Goal: Transaction & Acquisition: Obtain resource

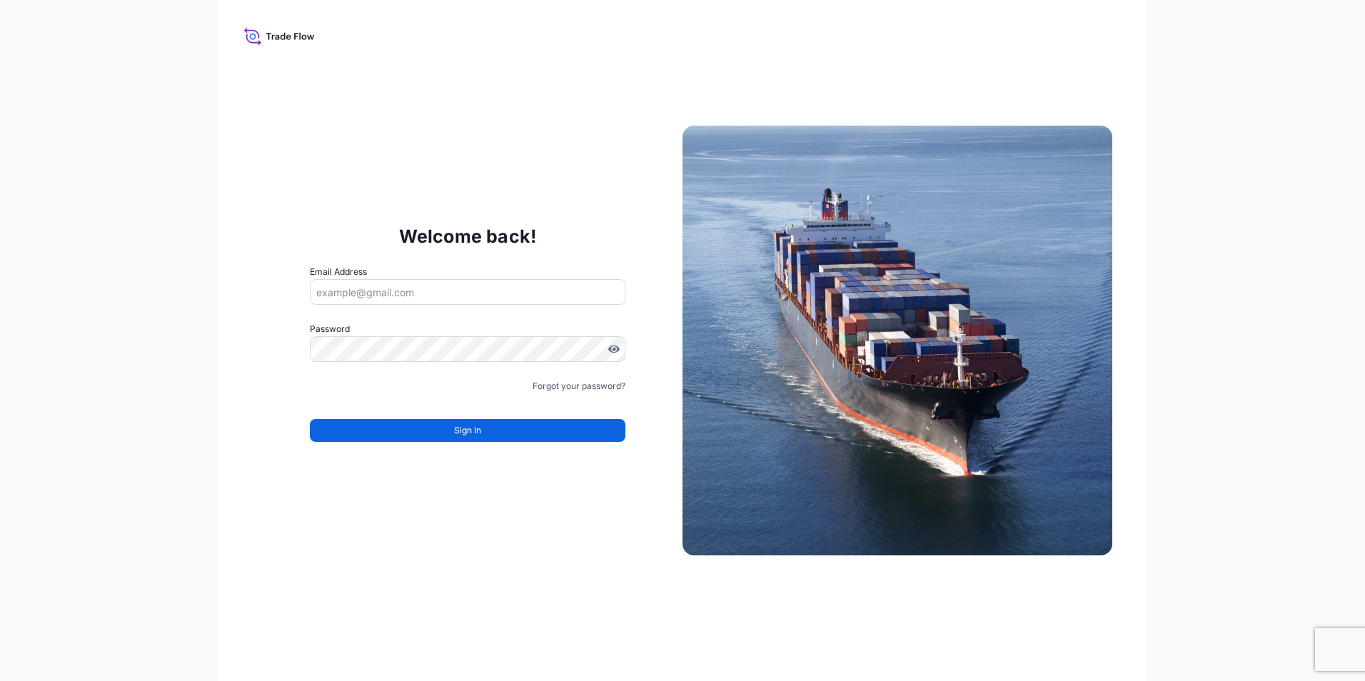
click at [442, 292] on input "Email Address" at bounding box center [467, 292] width 315 height 26
type input "[DOMAIN_NAME][EMAIL_ADDRESS][DOMAIN_NAME]"
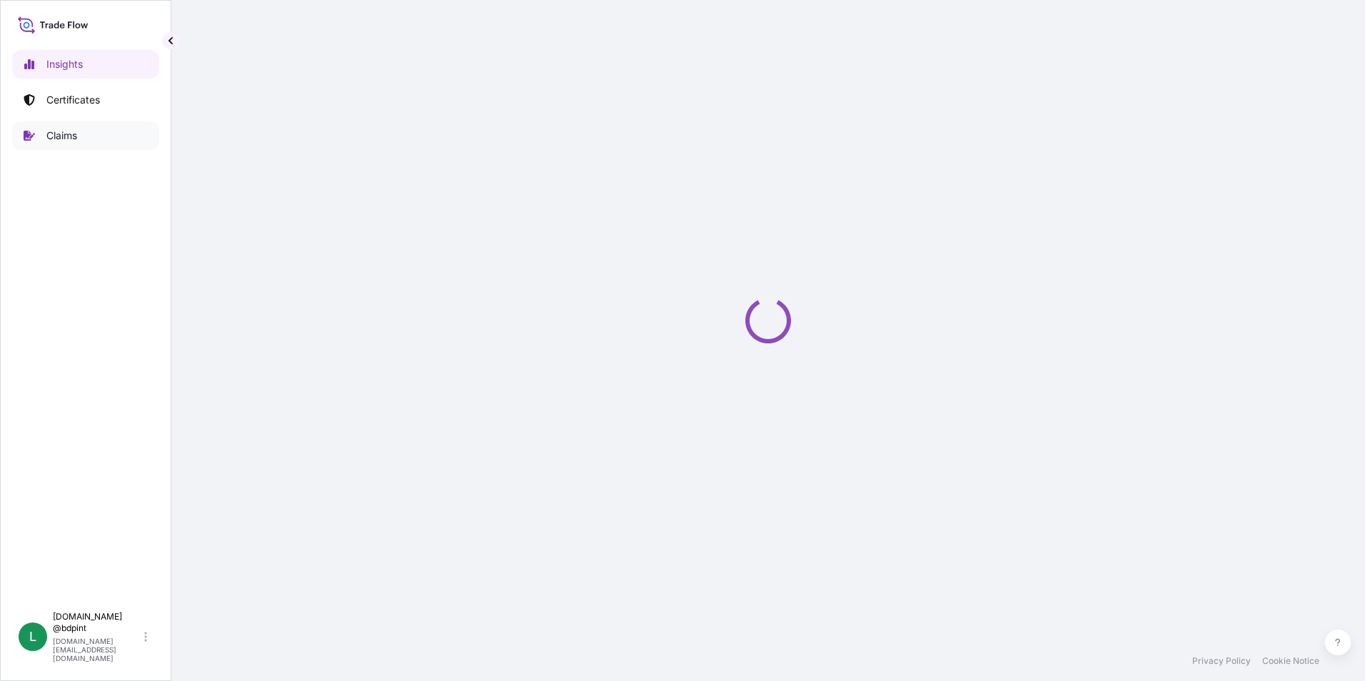
select select "2025"
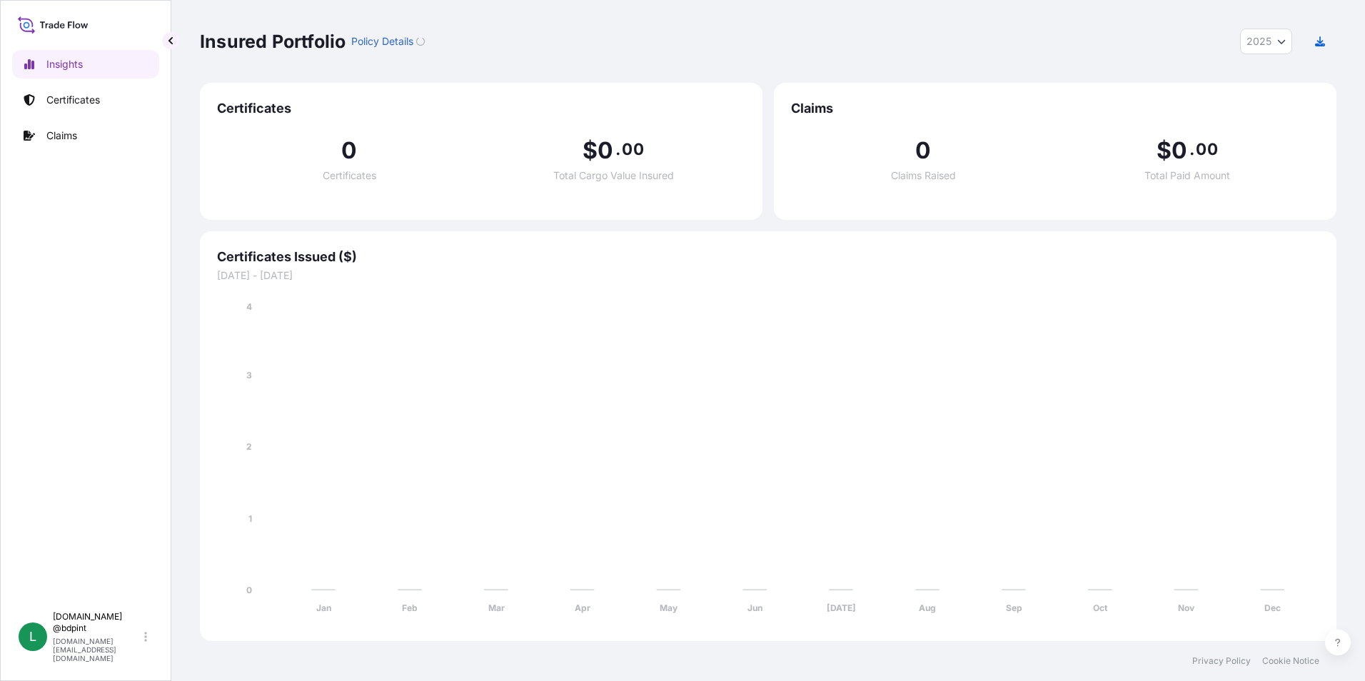
click at [77, 105] on p "Certificates" at bounding box center [73, 100] width 54 height 14
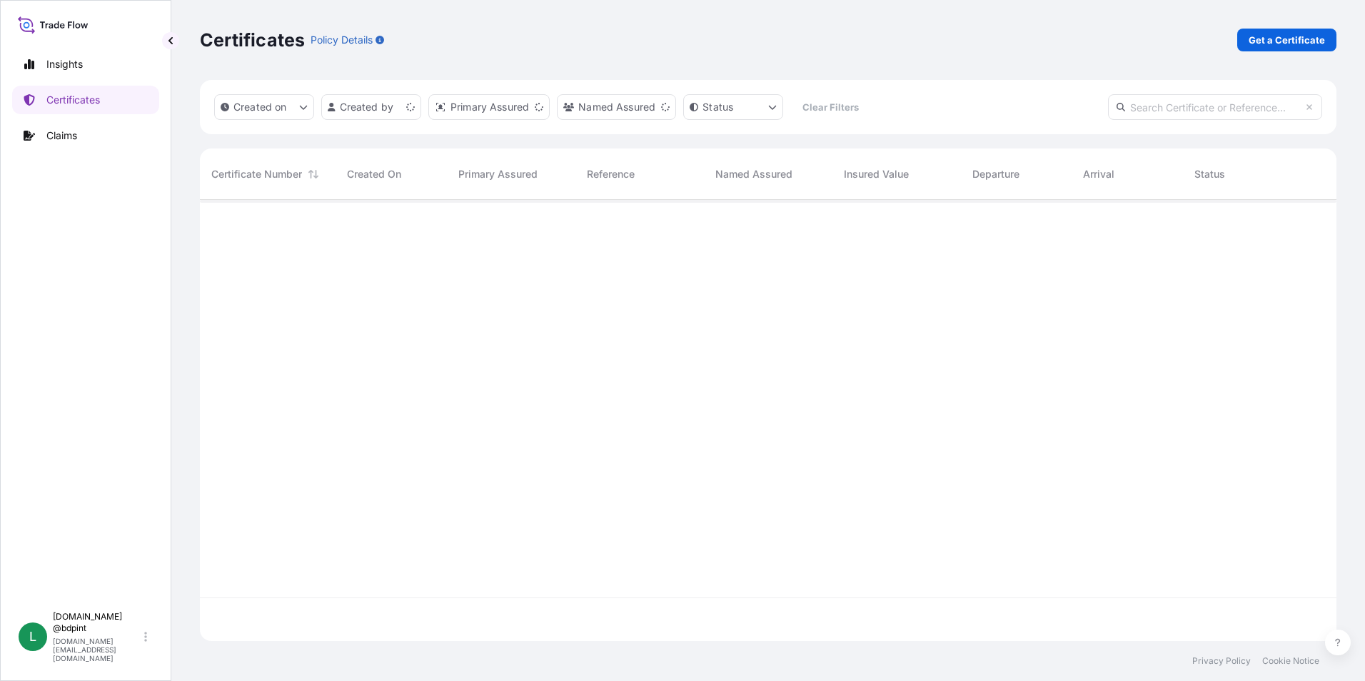
scroll to position [438, 1126]
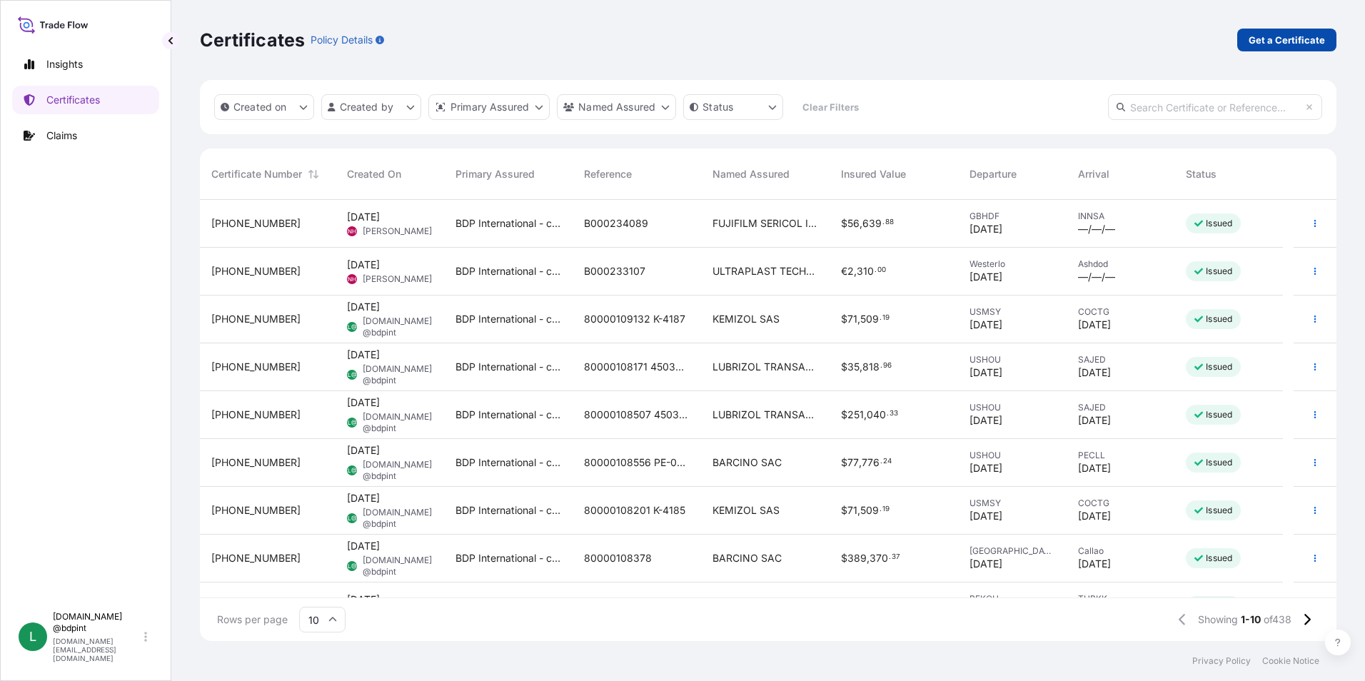
click at [1263, 34] on p "Get a Certificate" at bounding box center [1286, 40] width 76 height 14
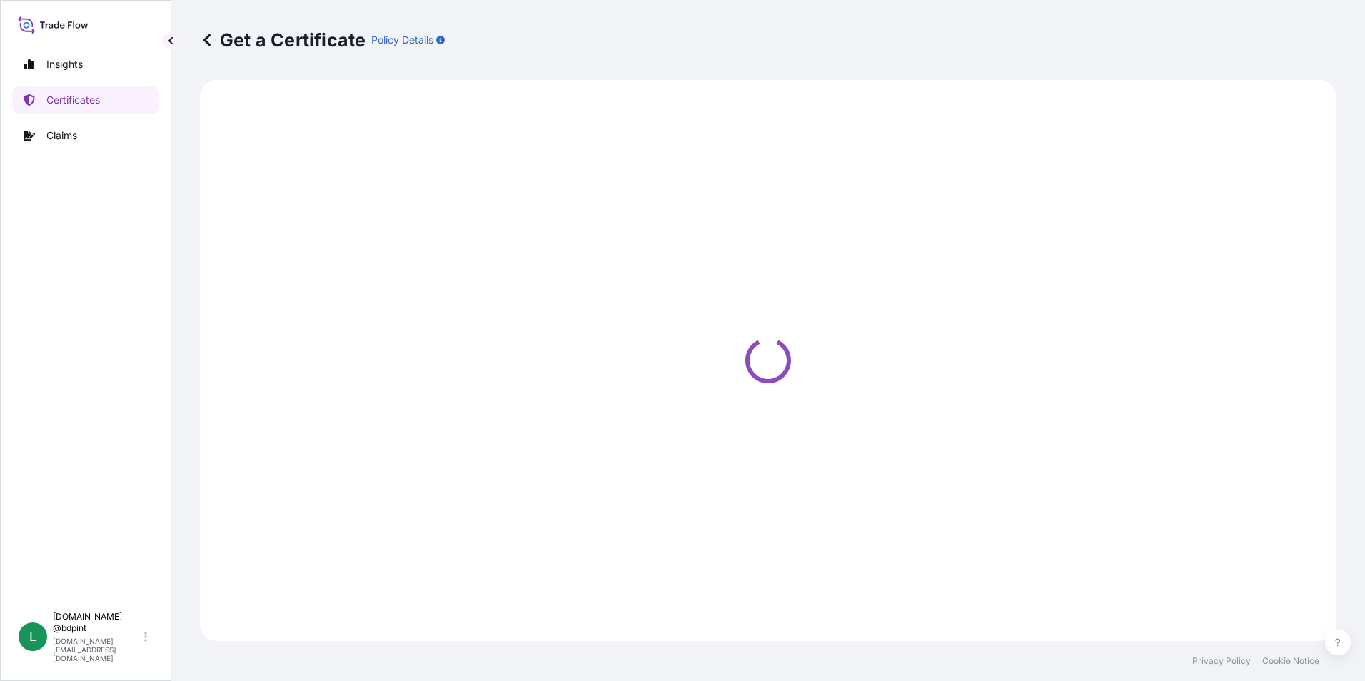
select select "Barge"
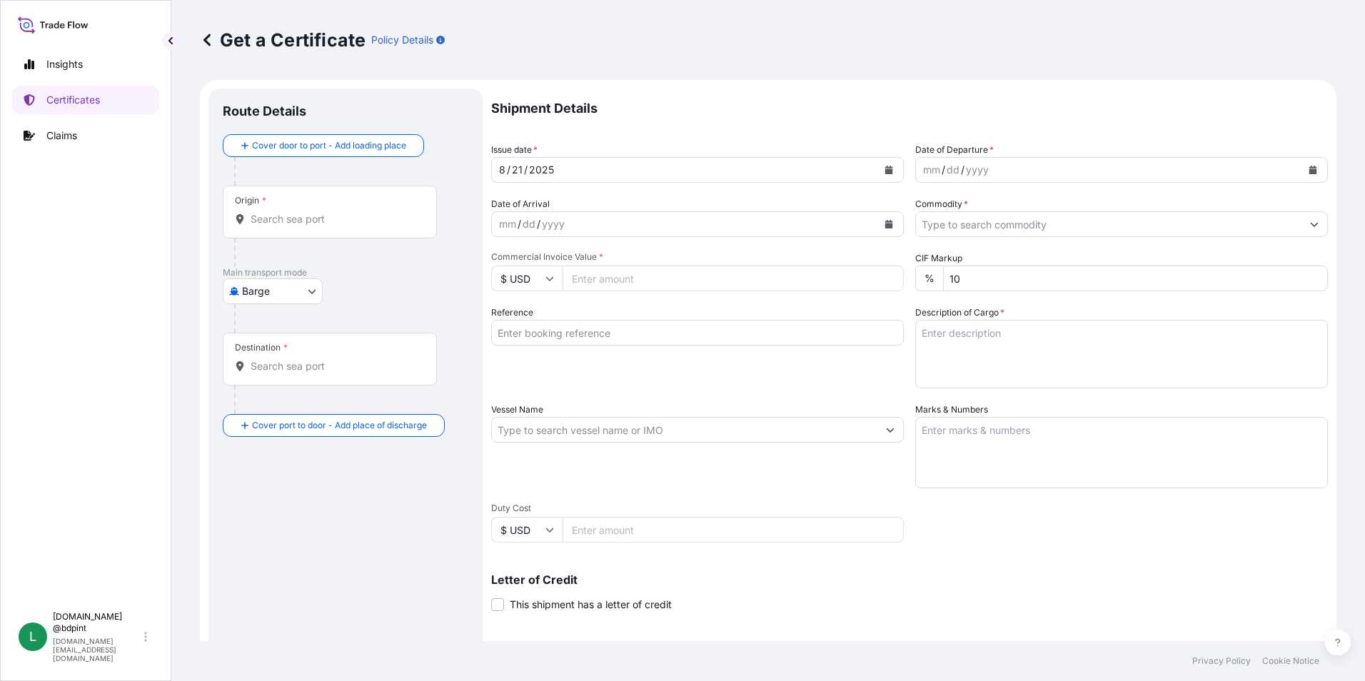
click at [1301, 170] on button "Calendar" at bounding box center [1312, 169] width 23 height 23
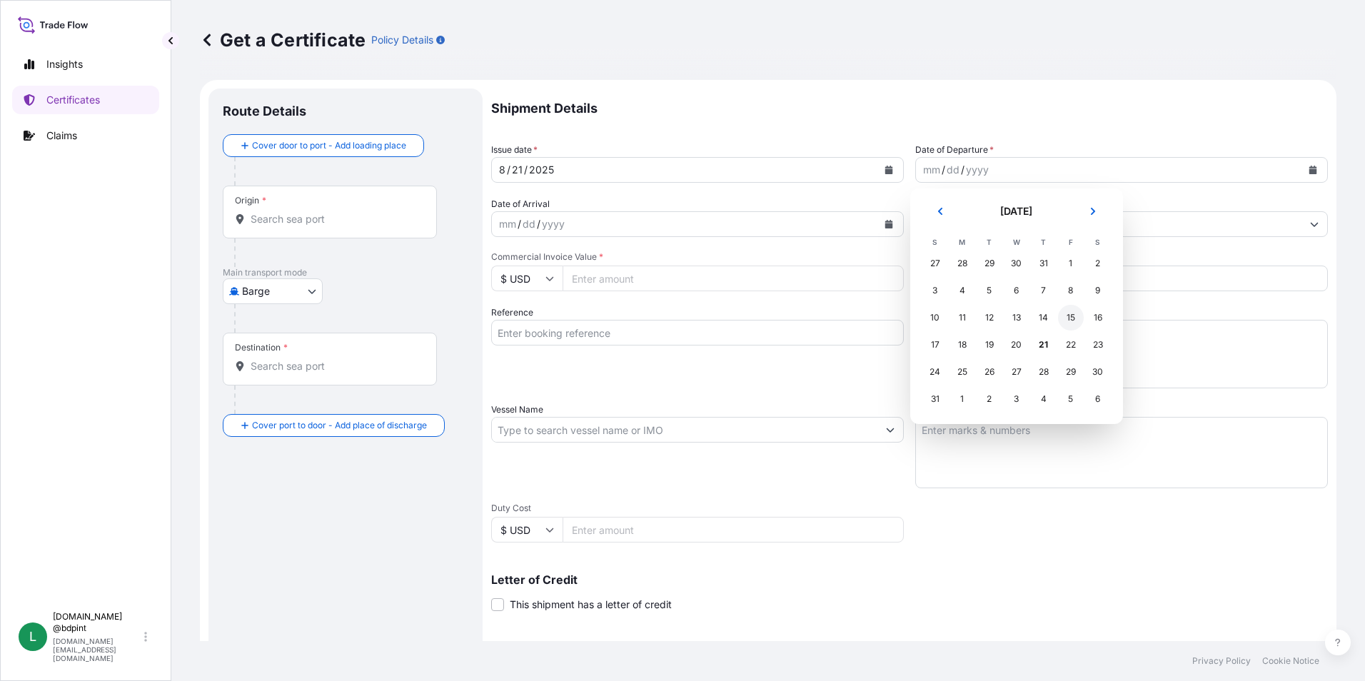
click at [1071, 316] on div "15" at bounding box center [1071, 318] width 26 height 26
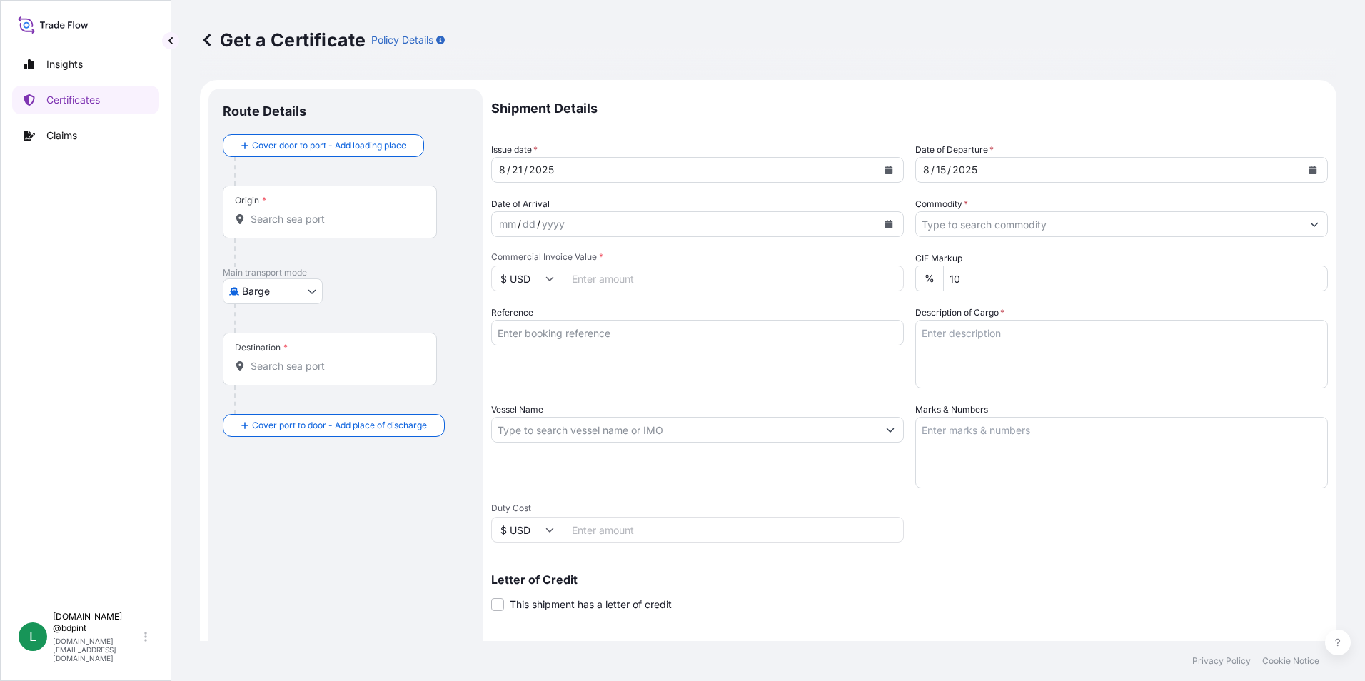
click at [885, 223] on icon "Calendar" at bounding box center [889, 224] width 8 height 9
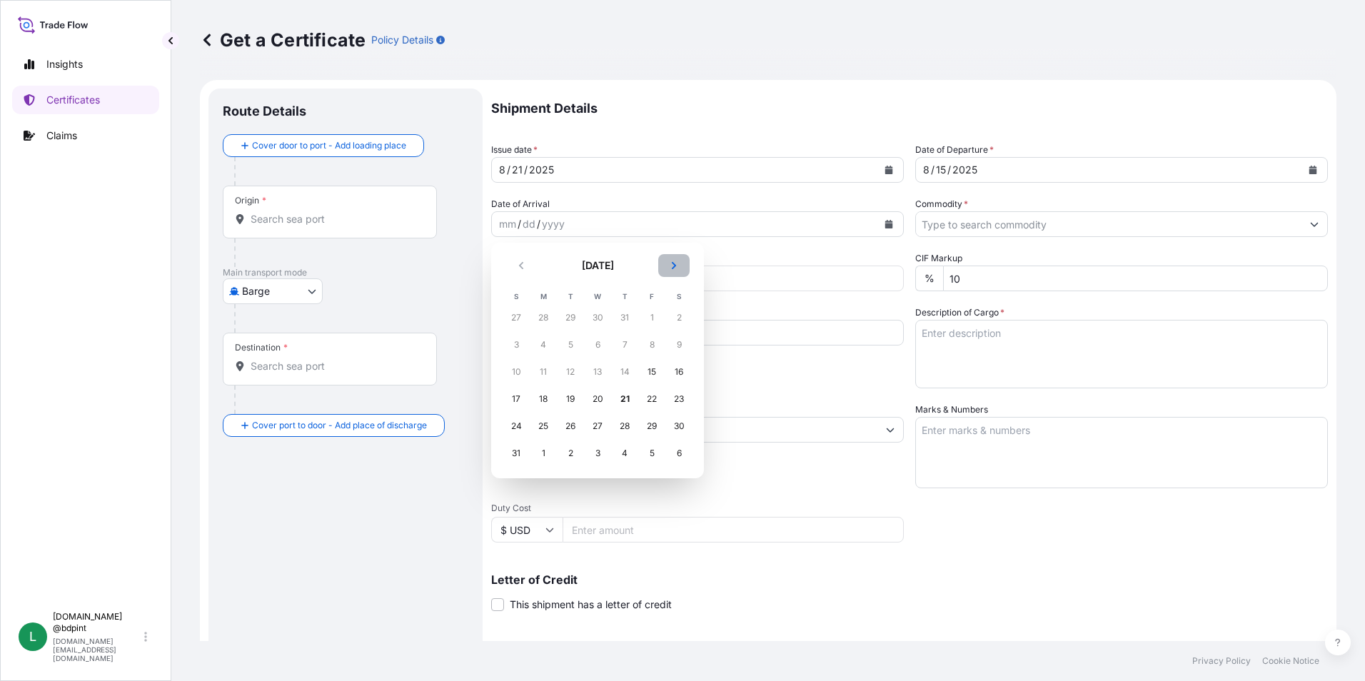
click at [674, 263] on icon "Next" at bounding box center [673, 265] width 9 height 9
click at [542, 340] on div "6" at bounding box center [543, 345] width 26 height 26
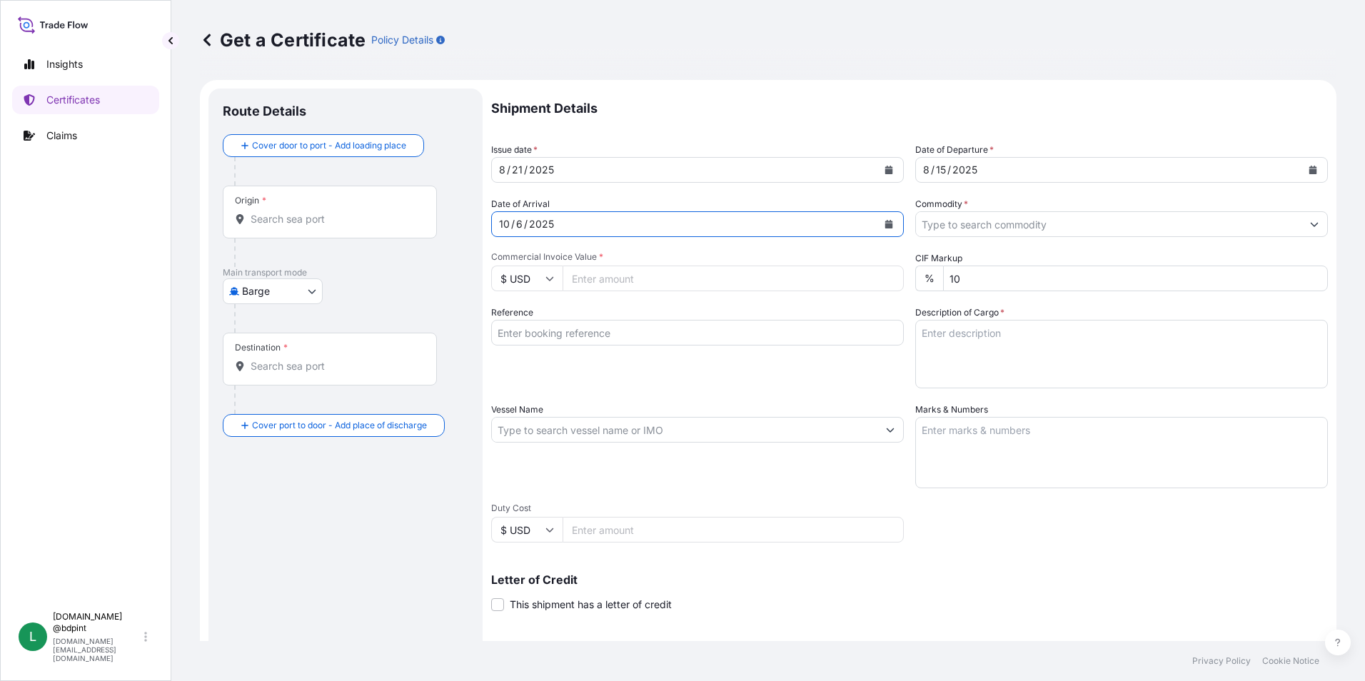
click at [1203, 232] on input "Commodity *" at bounding box center [1108, 224] width 385 height 26
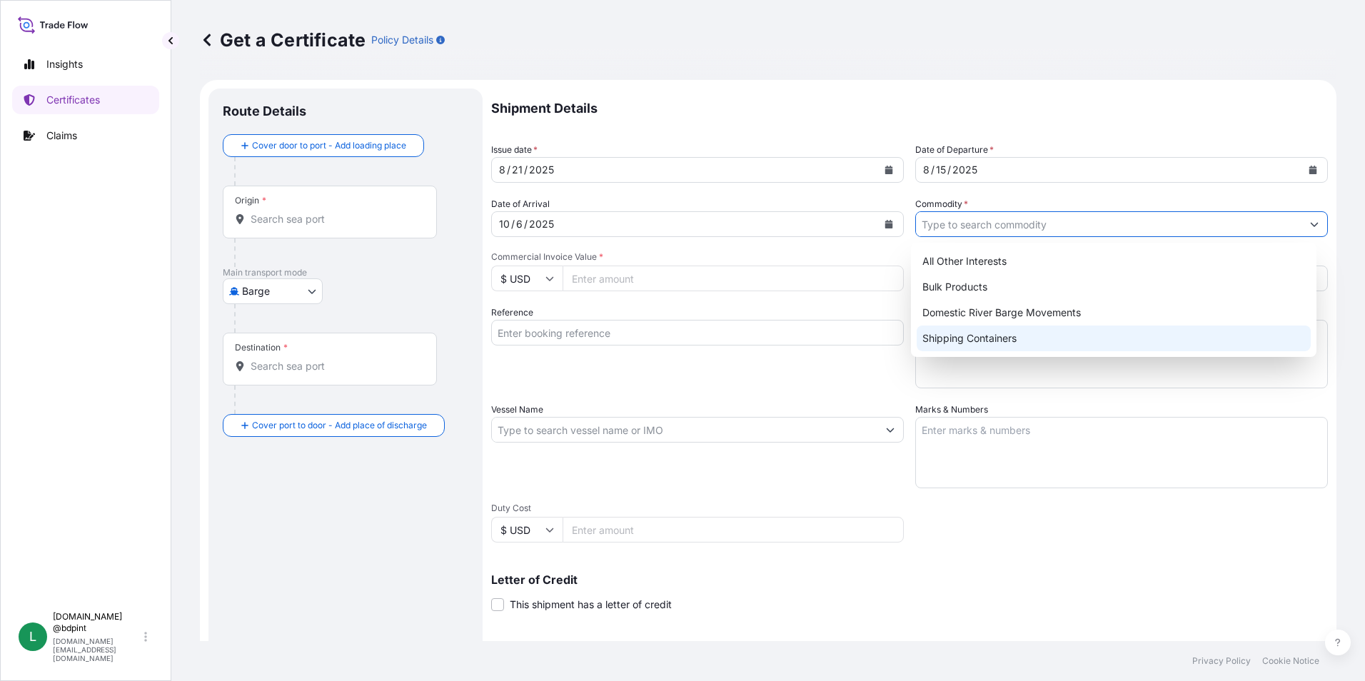
click at [999, 335] on div "Shipping Containers" at bounding box center [1113, 338] width 395 height 26
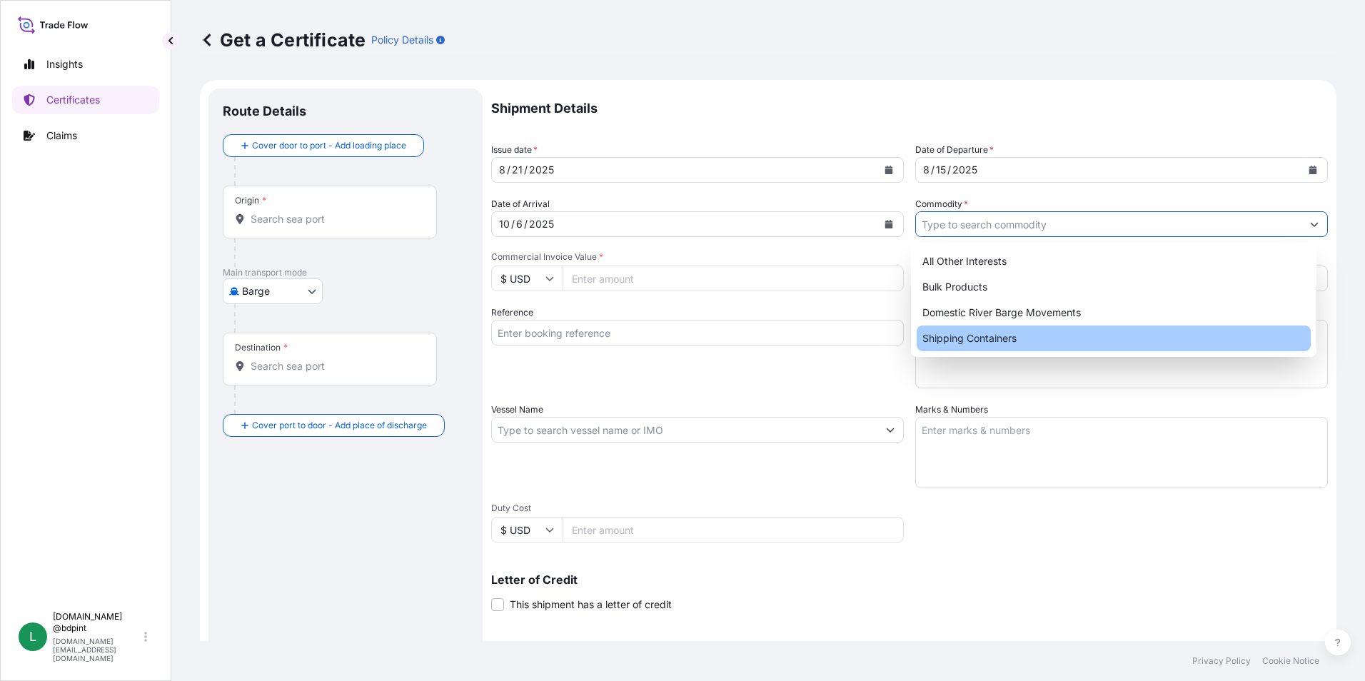
type input "Shipping Containers"
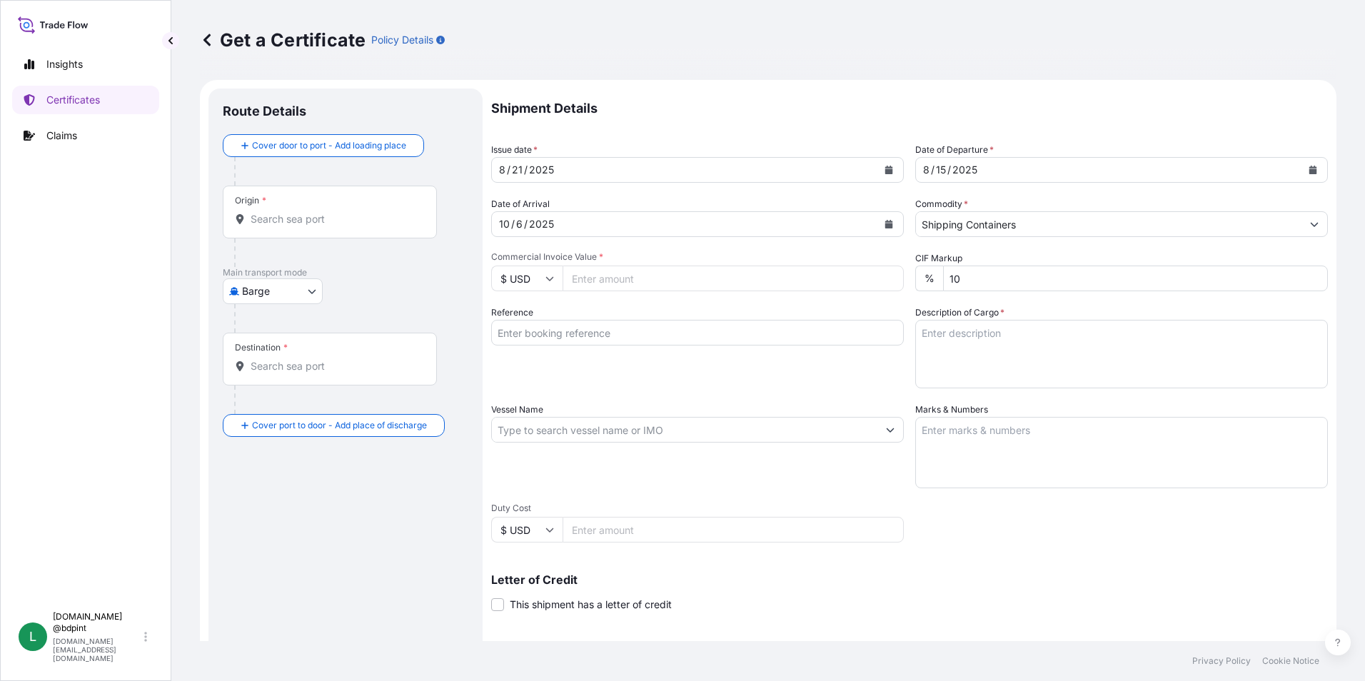
click at [590, 277] on input "Commercial Invoice Value *" at bounding box center [732, 279] width 341 height 26
type input "91162.42"
click at [621, 334] on input "Reference" at bounding box center [697, 333] width 413 height 26
paste input "80000108660"
click at [655, 344] on input "80000108660" at bounding box center [697, 333] width 413 height 26
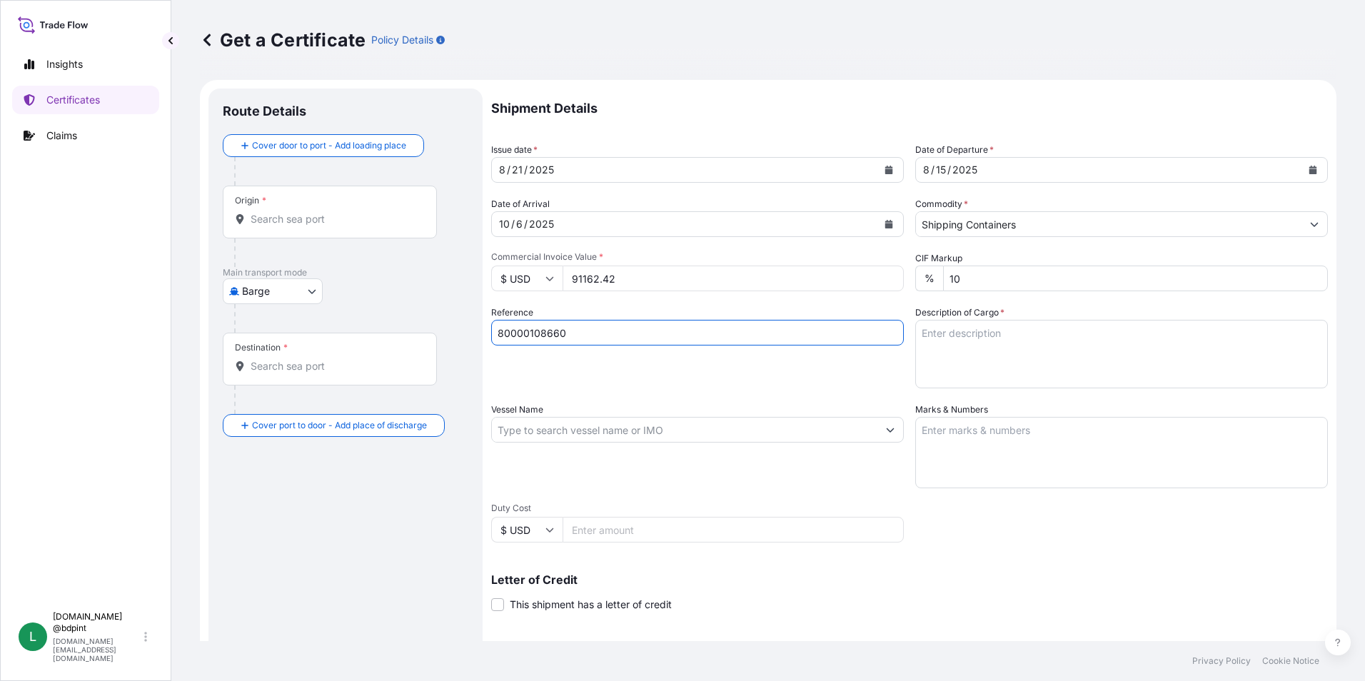
paste input "21164744"
type input "80000108660 21164744"
click at [943, 330] on textarea "Description of Cargo *" at bounding box center [1121, 354] width 413 height 69
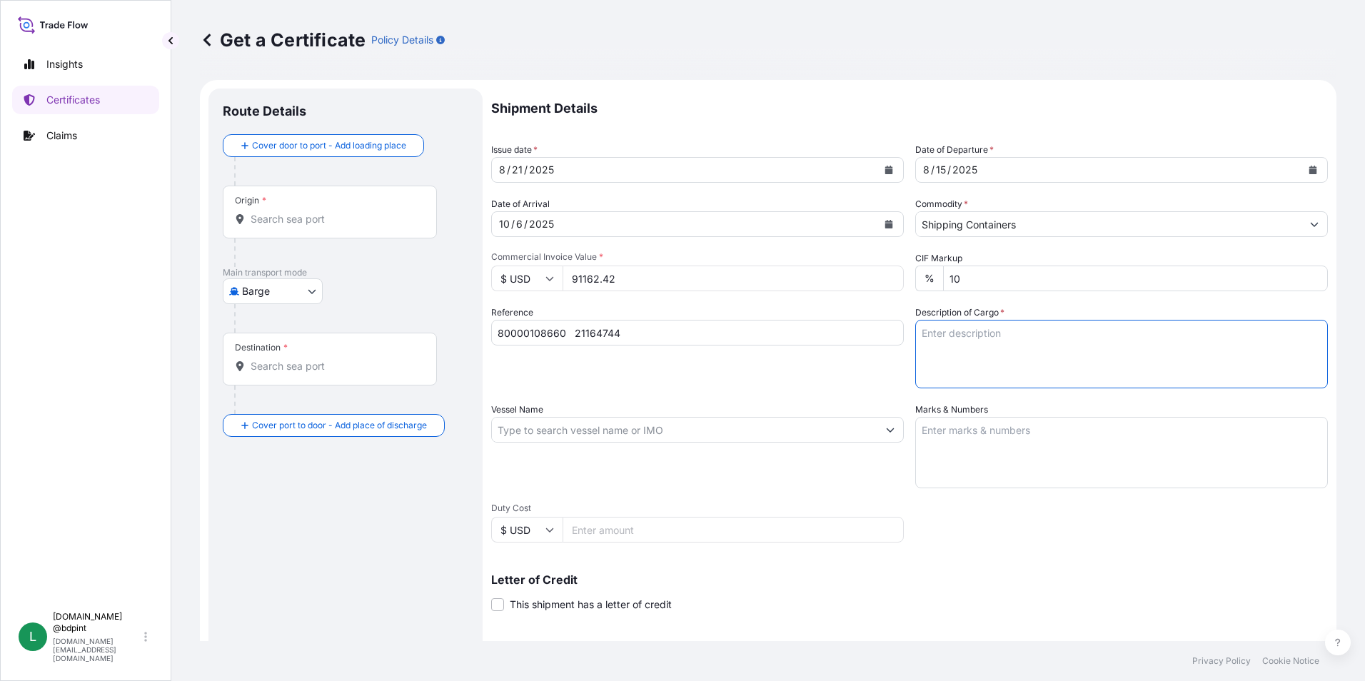
paste textarea "R01492D 9990A\260"
click at [1037, 374] on textarea "R01492D 9990A\260" at bounding box center [1121, 354] width 413 height 69
paste textarea "R01490A 9692A\260"
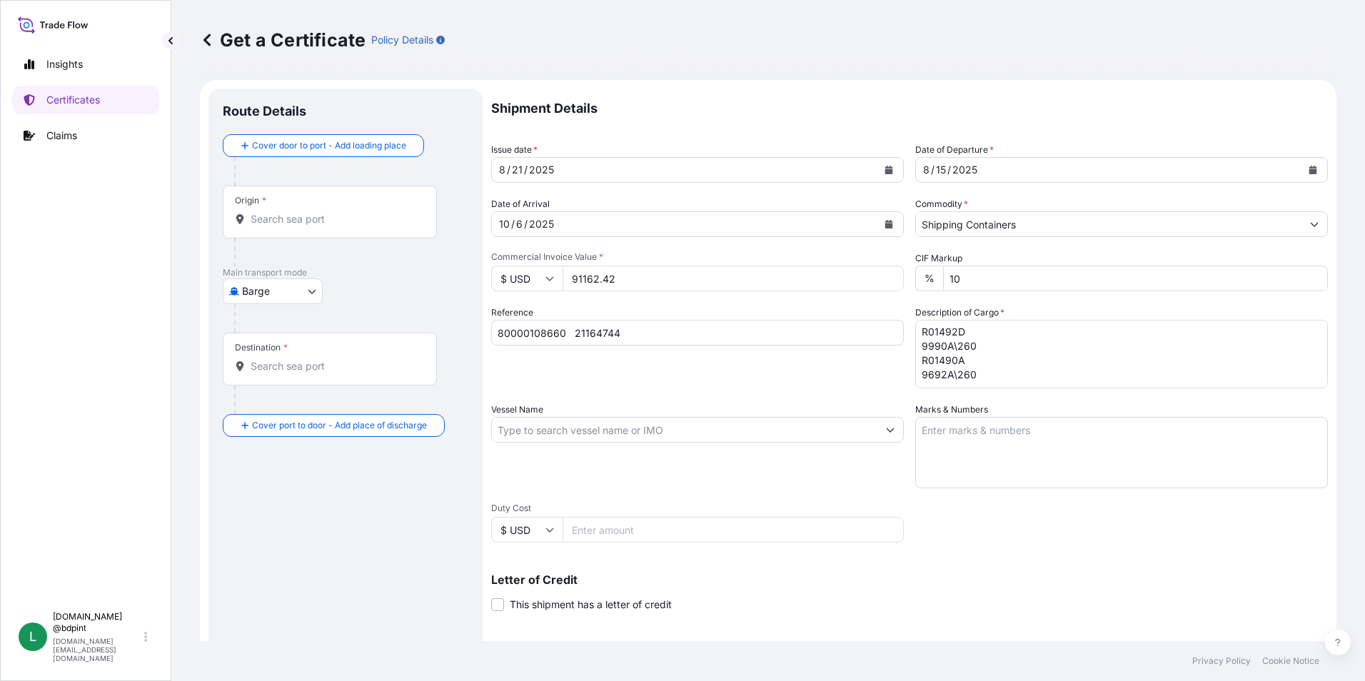
click at [993, 380] on textarea "R01492D 9990A\260 R01490A 9692A\260" at bounding box center [1121, 354] width 413 height 69
paste textarea "LUBRICATING OIL ADDITIVES"
click at [1089, 379] on textarea "R01492D 9990A\260 R01490A 9692A\260 LUBRICATING OIL ADDITIVES" at bounding box center [1121, 354] width 413 height 69
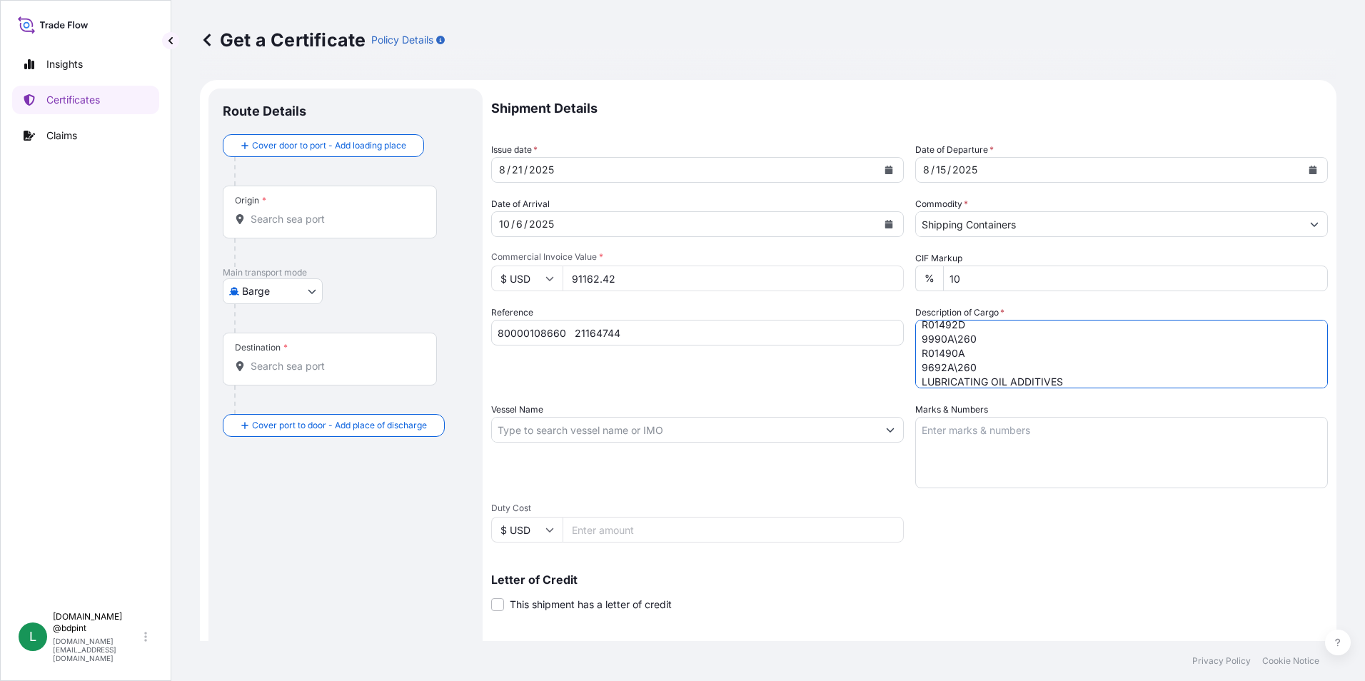
scroll to position [23, 0]
paste textarea "69 DRUM"
type textarea "R01492D 9990A\260 R01490A 9692A\260 LUBRICATING OIL ADDITIVES 69 DRUM- 18 PALLE…"
click at [547, 429] on input "Vessel Name" at bounding box center [684, 430] width 385 height 26
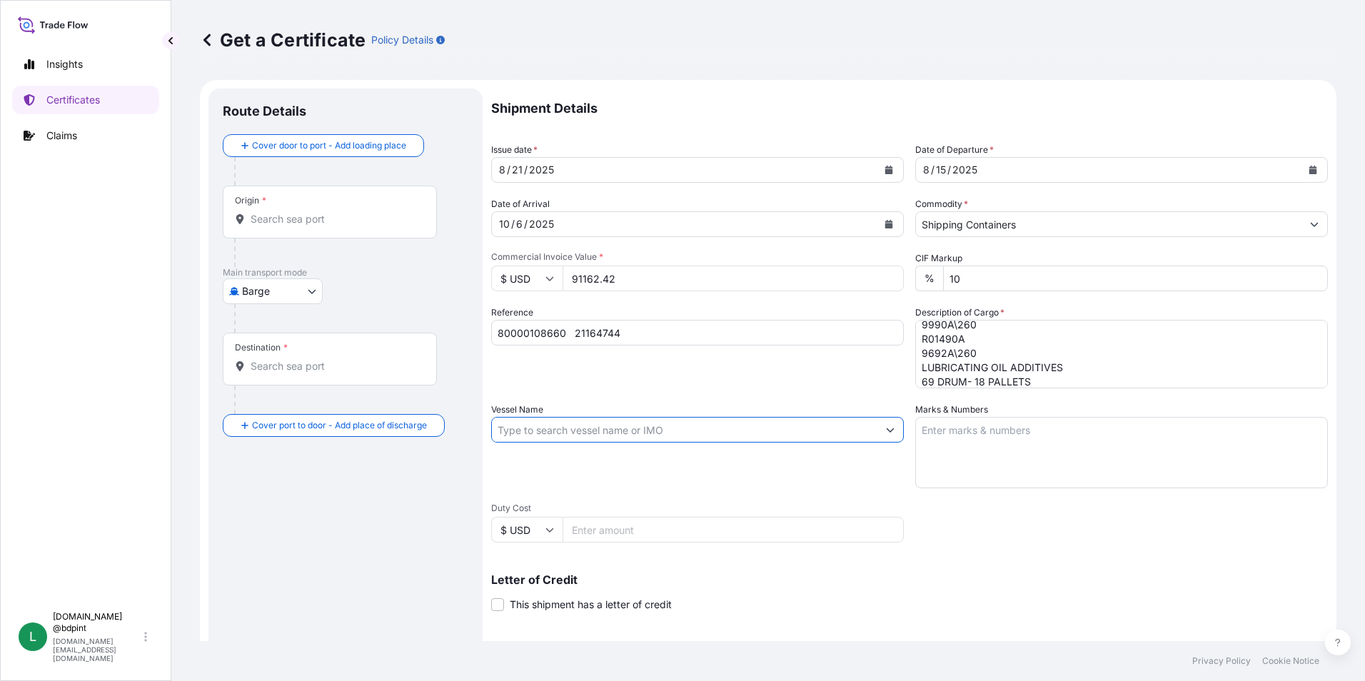
paste input "MSC [PERSON_NAME]"
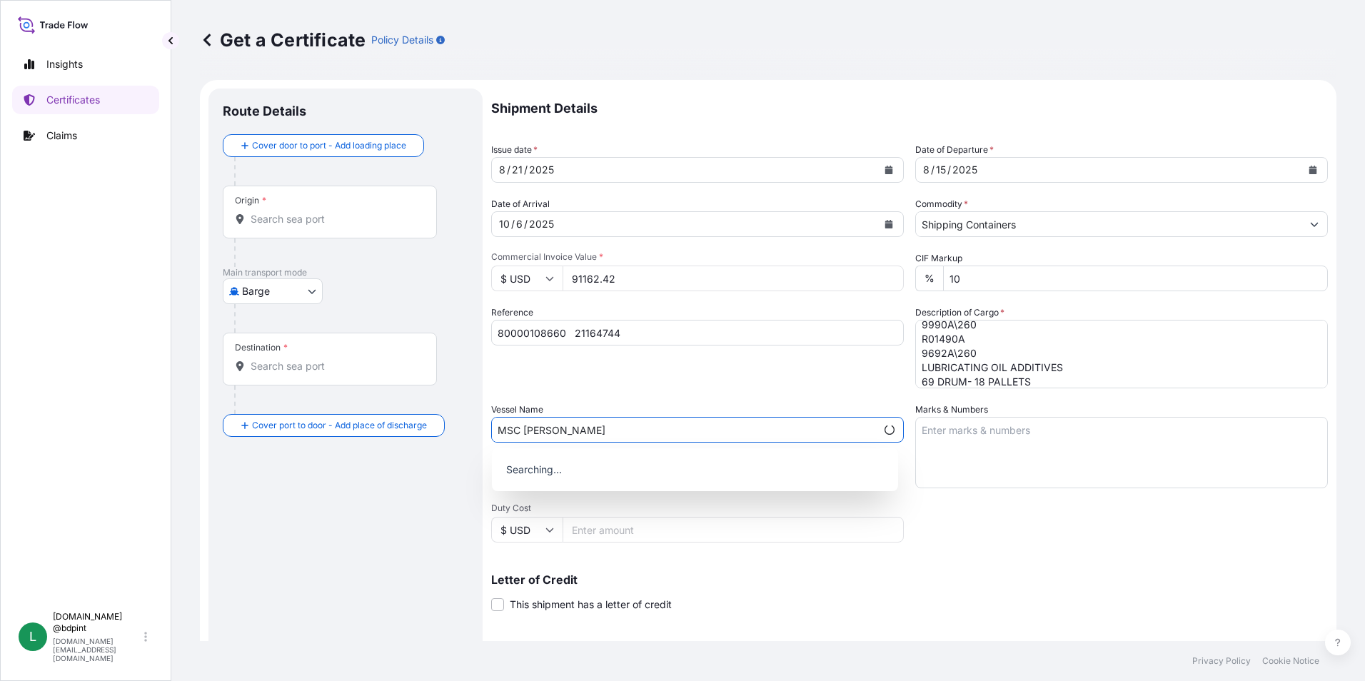
type input "MSC [PERSON_NAME]"
click at [1016, 480] on textarea "Marks & Numbers" at bounding box center [1121, 452] width 413 height 71
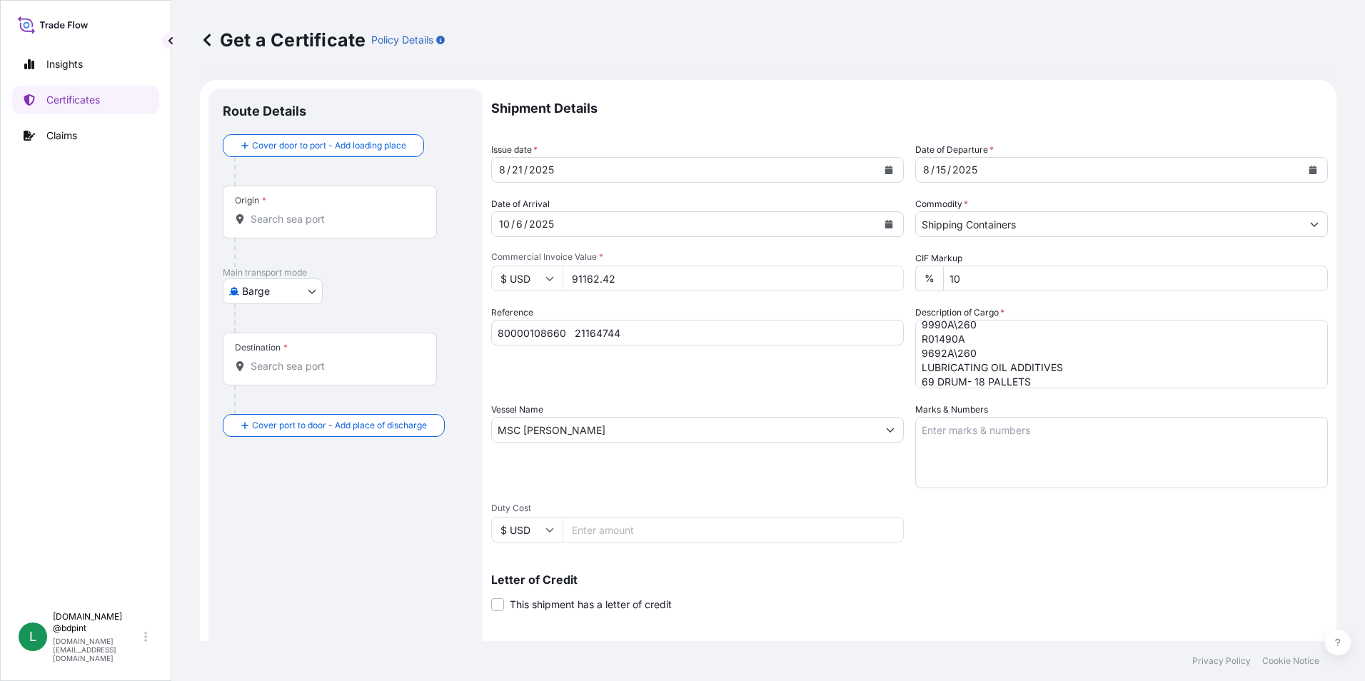
click at [1066, 428] on textarea "Marks & Numbers" at bounding box center [1121, 452] width 413 height 71
paste textarea "CONSIGNEE CONSIGNEE ORDER NUMBER DRUM NOS 1/UP GROSS KILOS NET KILOS MADE IN __…"
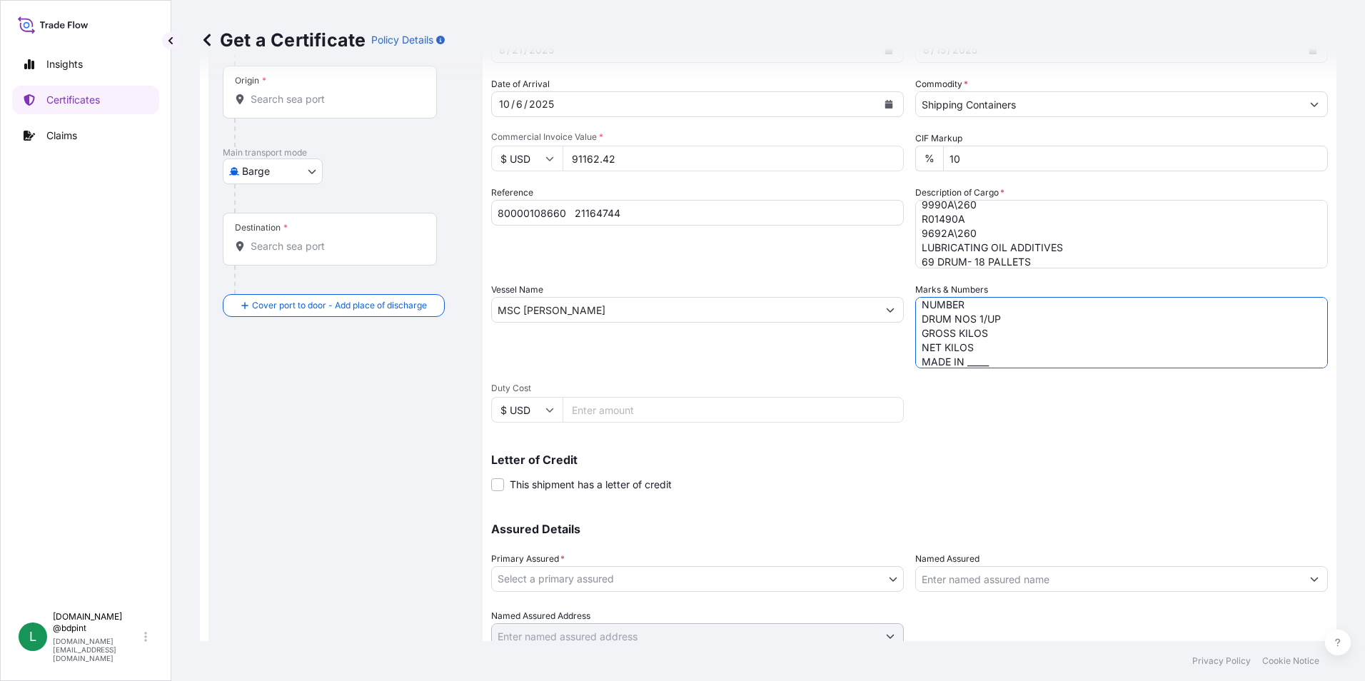
scroll to position [143, 0]
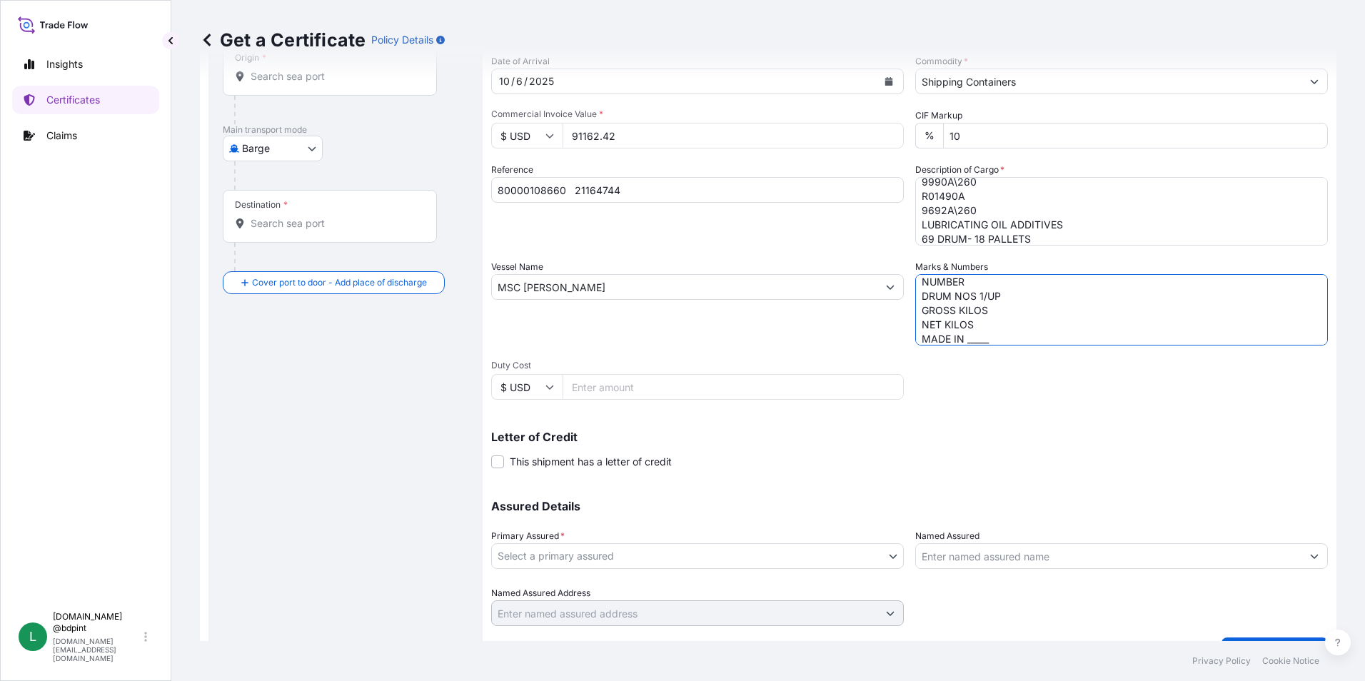
type textarea "CONSIGNEE CONSIGNEE ORDER NUMBER DRUM NOS 1/UP GROSS KILOS NET KILOS MADE IN __…"
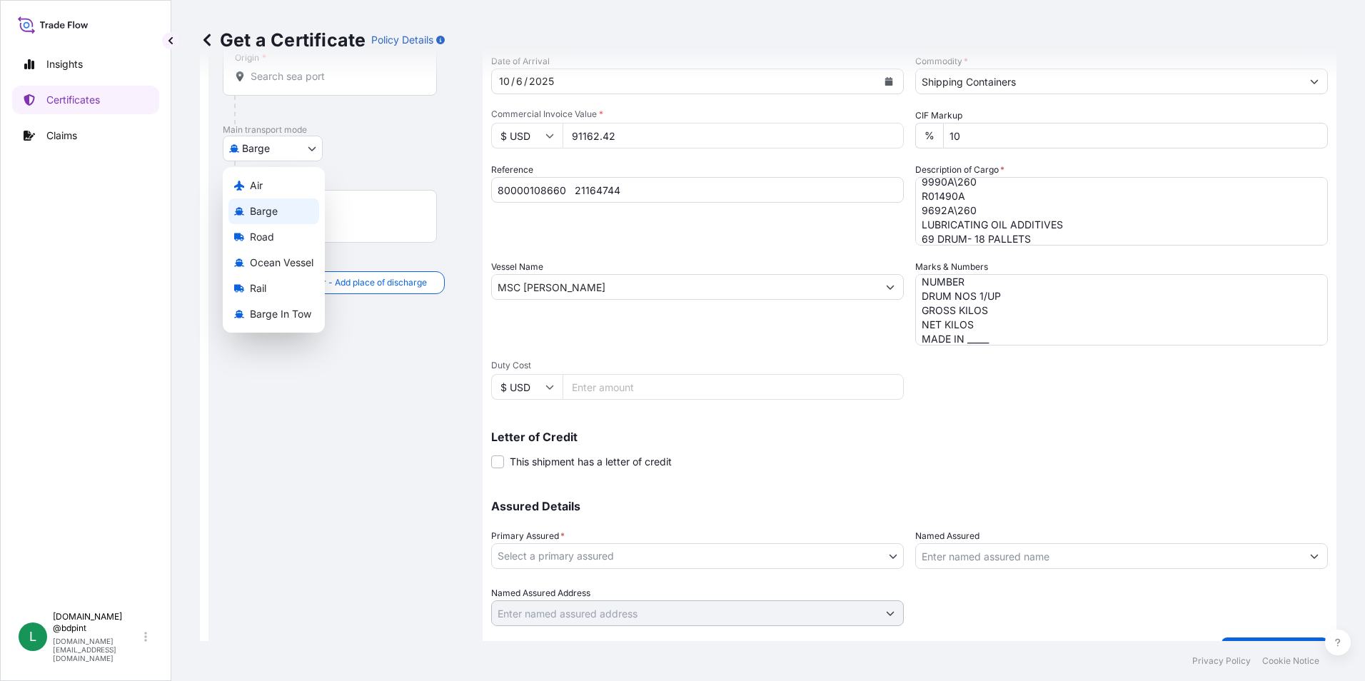
click at [253, 151] on body "Insights Certificates Claims L [DOMAIN_NAME] @bdpint [DOMAIN_NAME][EMAIL_ADDRES…" at bounding box center [682, 340] width 1365 height 681
click at [272, 259] on span "Ocean Vessel" at bounding box center [282, 263] width 64 height 14
select select "Ocean Vessel"
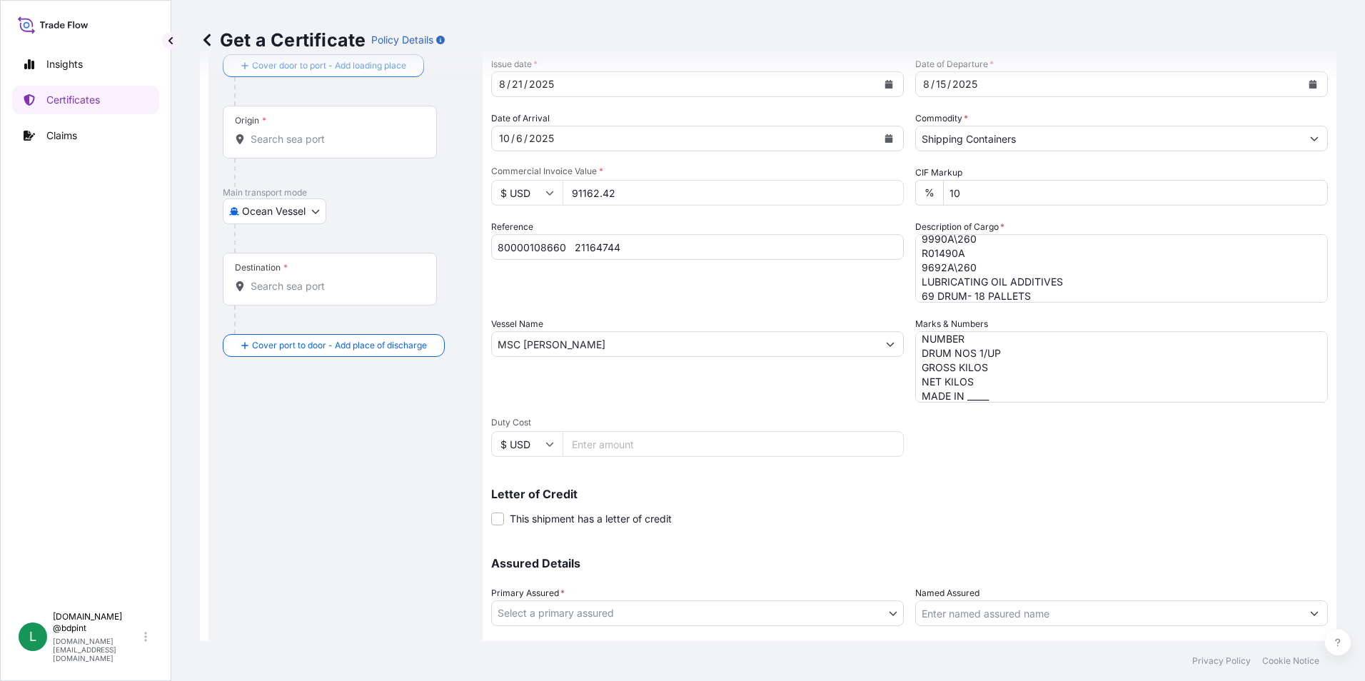
scroll to position [0, 0]
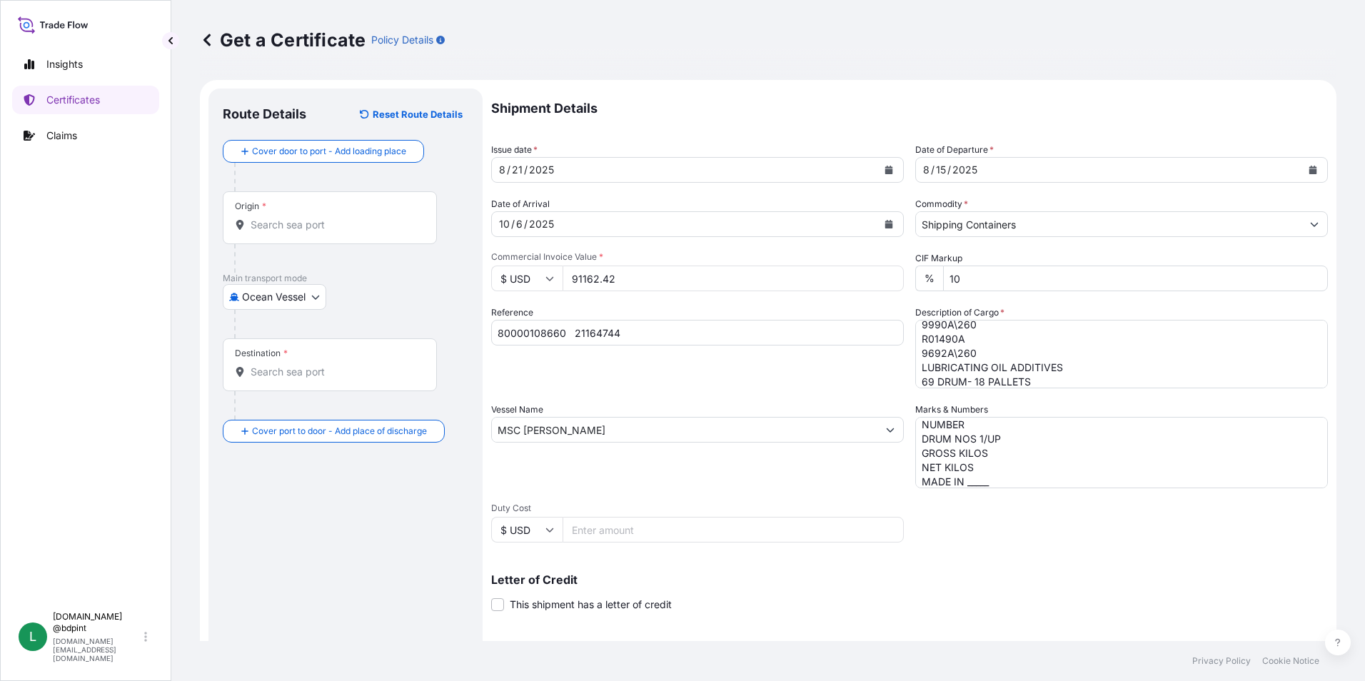
click at [277, 235] on div "Origin *" at bounding box center [330, 217] width 214 height 53
click at [277, 232] on input "Origin *" at bounding box center [335, 225] width 168 height 14
paste input "USHOU"
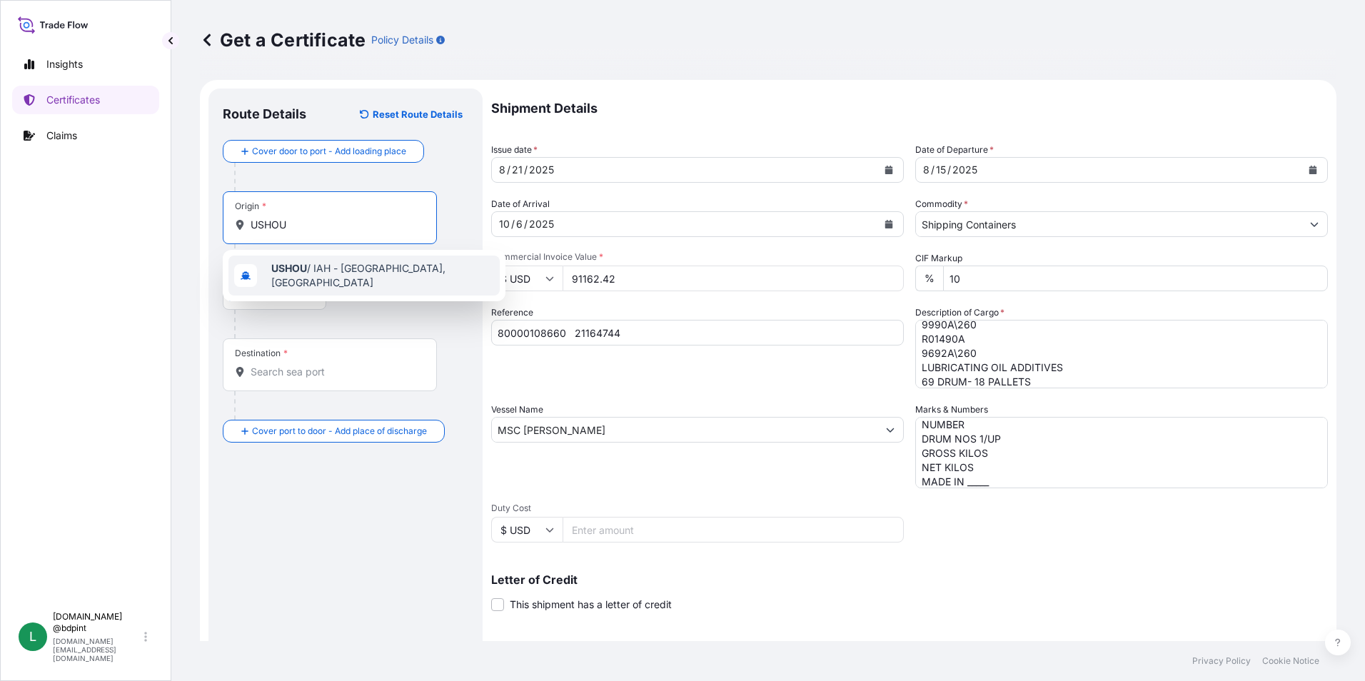
click at [323, 275] on span "USHOU / IAH - [GEOGRAPHIC_DATA], [GEOGRAPHIC_DATA]" at bounding box center [382, 275] width 223 height 29
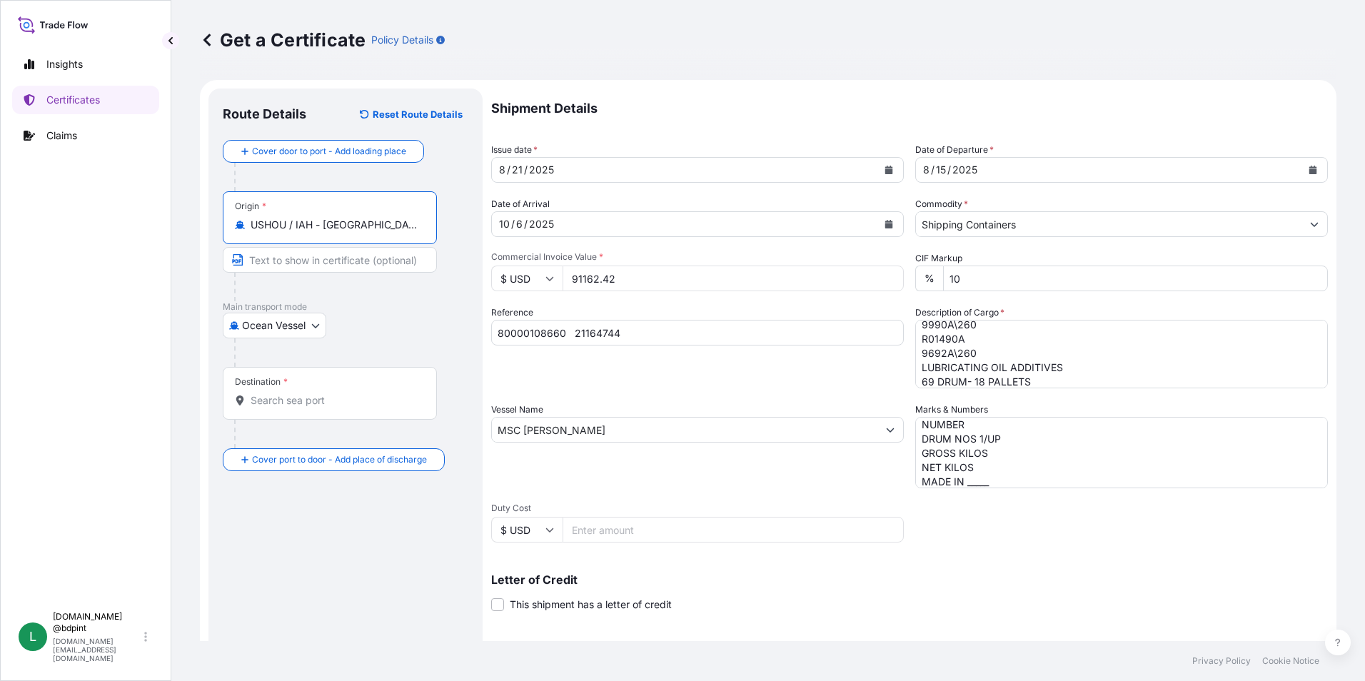
type input "USHOU / IAH - [GEOGRAPHIC_DATA], [GEOGRAPHIC_DATA]"
click at [280, 384] on div "Destination *" at bounding box center [261, 381] width 53 height 11
click at [280, 393] on input "Destination *" at bounding box center [335, 400] width 168 height 14
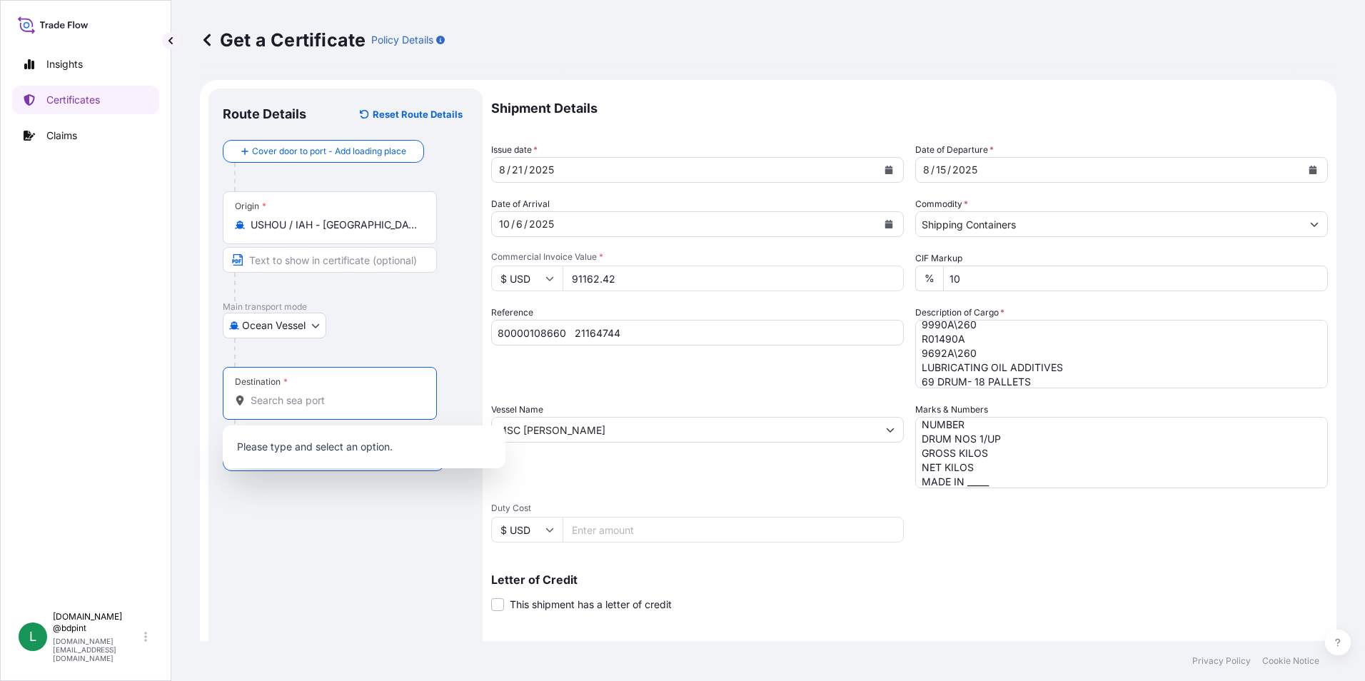
paste input "INNSA"
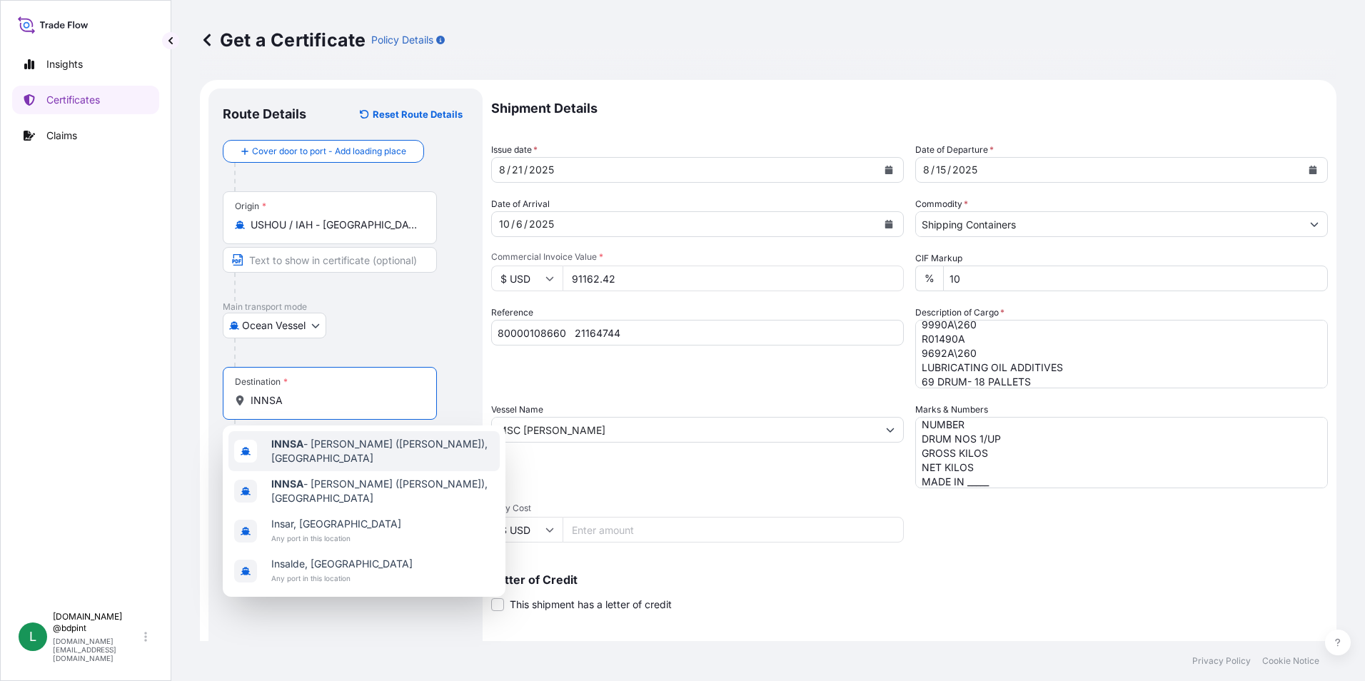
click at [353, 450] on span "INNSA - [PERSON_NAME] ([PERSON_NAME]), [GEOGRAPHIC_DATA]" at bounding box center [382, 451] width 223 height 29
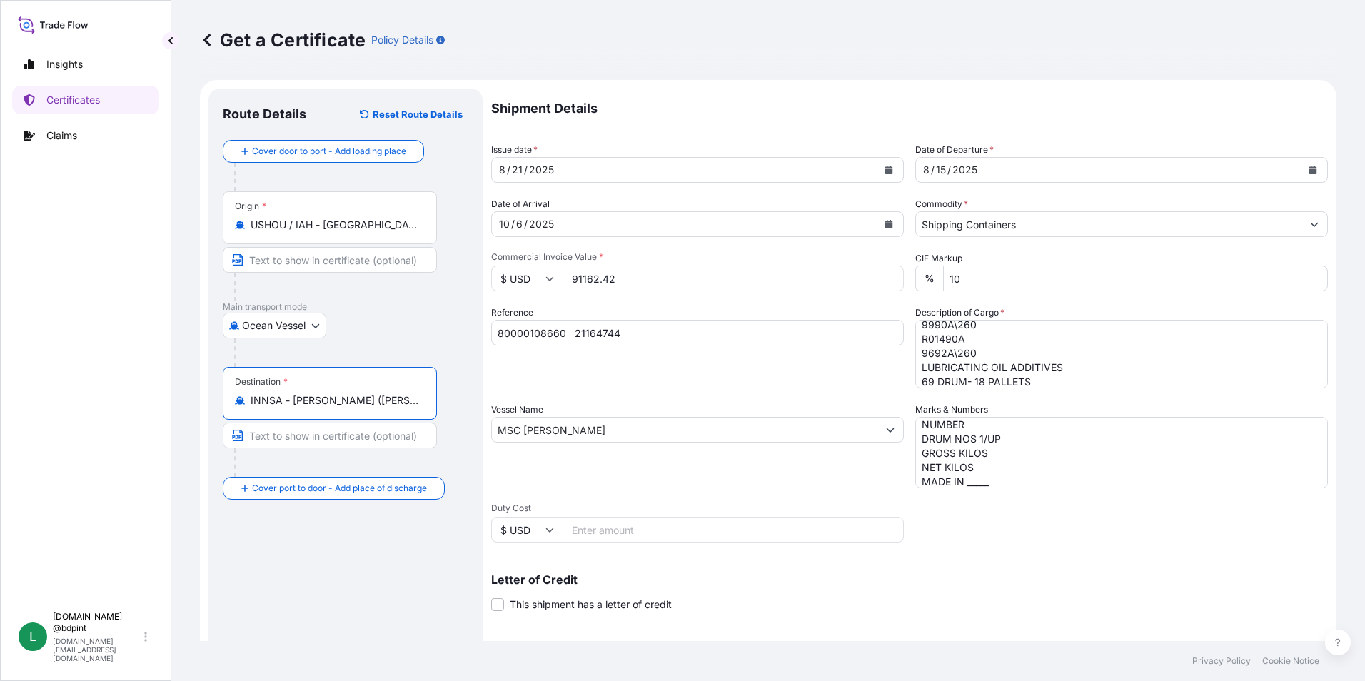
type input "INNSA - [PERSON_NAME] ([PERSON_NAME]), [GEOGRAPHIC_DATA]"
drag, startPoint x: 375, startPoint y: 409, endPoint x: 473, endPoint y: 409, distance: 97.8
click at [473, 409] on div "Route Details Reset Route Details Cover door to port - Add loading place Place …" at bounding box center [345, 449] width 274 height 720
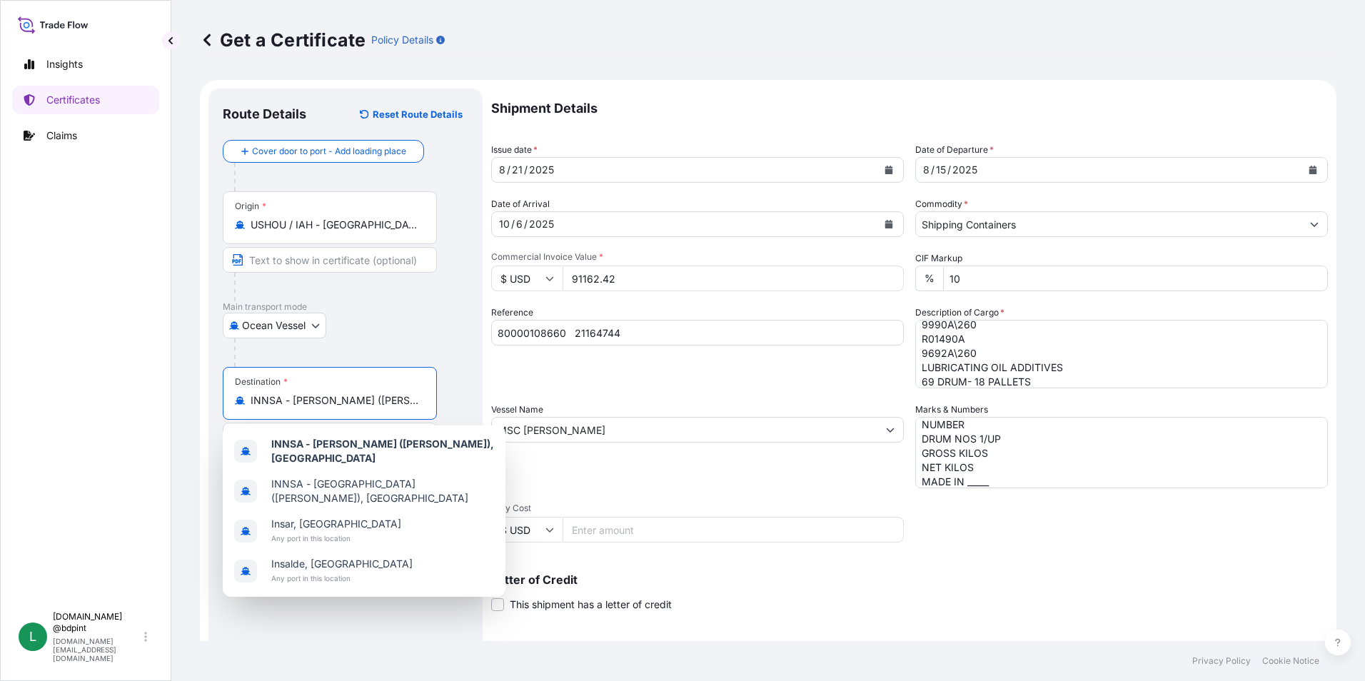
scroll to position [0, 56]
drag, startPoint x: 382, startPoint y: 397, endPoint x: 559, endPoint y: 397, distance: 177.0
click at [559, 397] on form "Route Details Reset Route Details Cover door to port - Add loading place Place …" at bounding box center [768, 448] width 1136 height 737
click at [362, 360] on div at bounding box center [351, 352] width 234 height 29
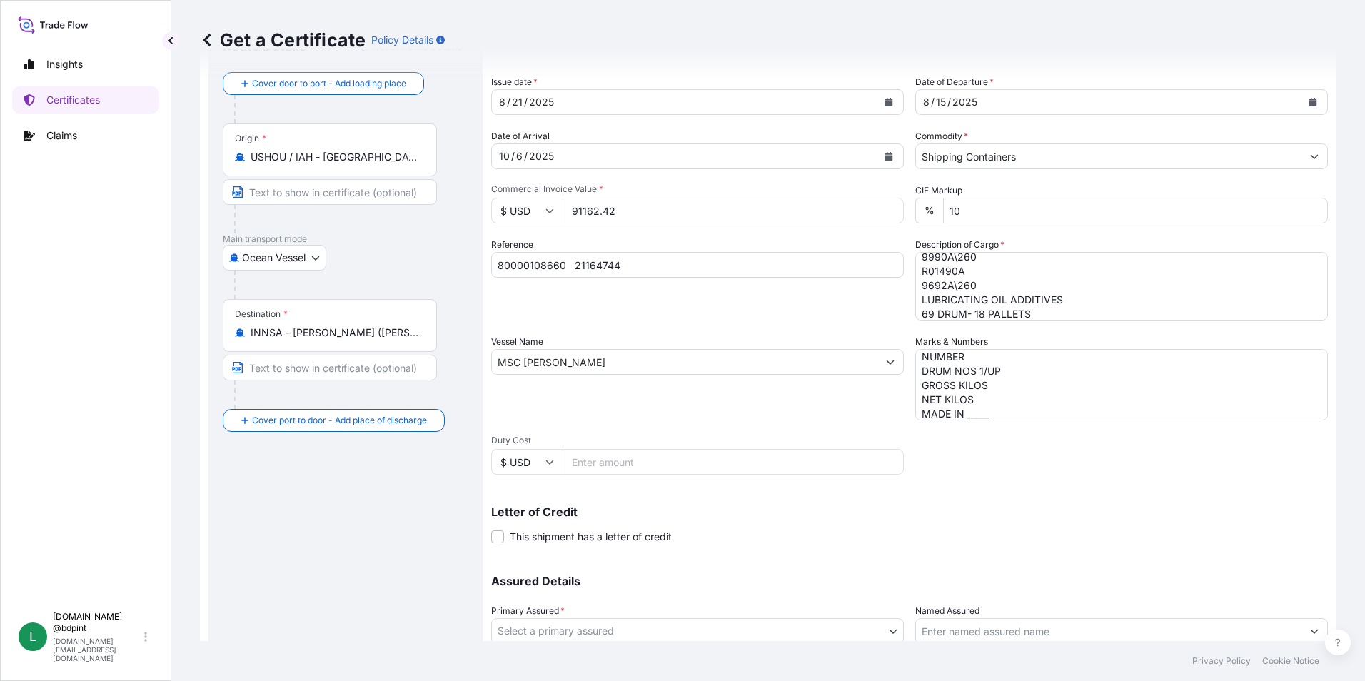
scroll to position [176, 0]
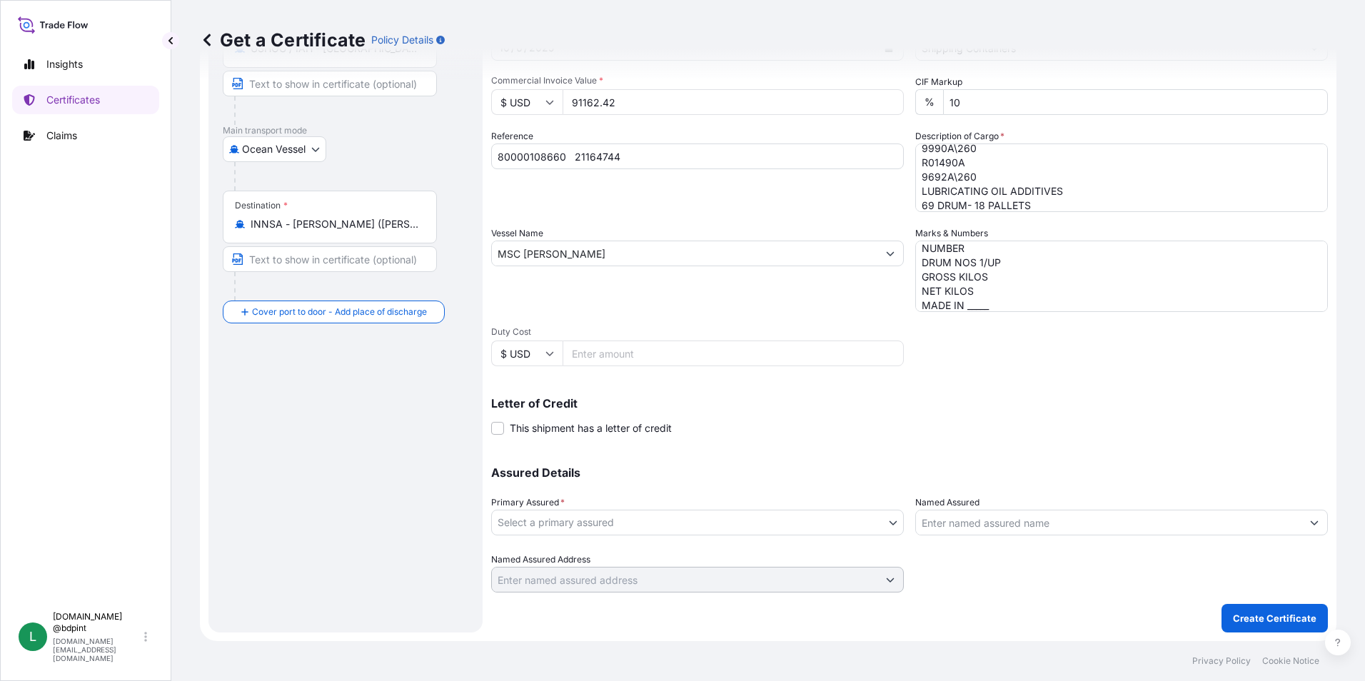
click at [687, 525] on body "4 options available. Insights Certificates Claims L [DOMAIN_NAME] @bdpint [DOMA…" at bounding box center [682, 340] width 1365 height 681
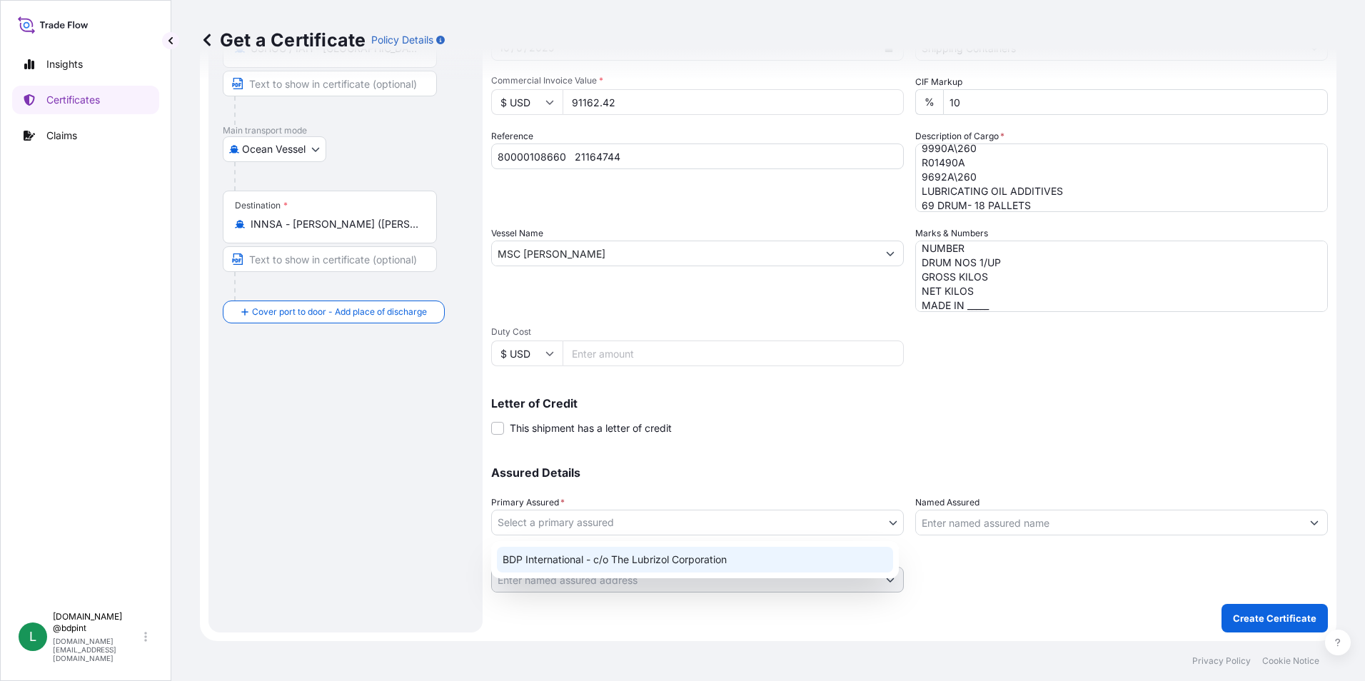
click at [630, 550] on div "BDP International - c/o The Lubrizol Corporation" at bounding box center [695, 560] width 396 height 26
select select "31972"
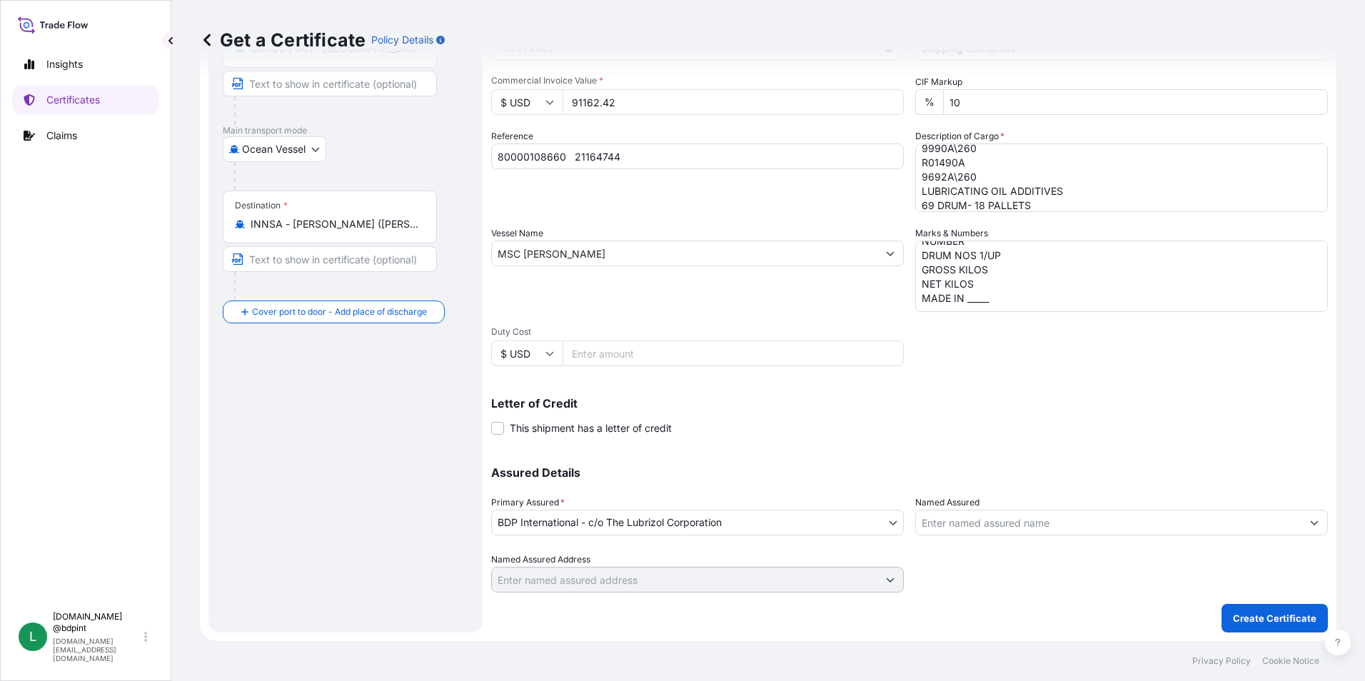
click at [1026, 532] on input "Named Assured" at bounding box center [1108, 523] width 385 height 26
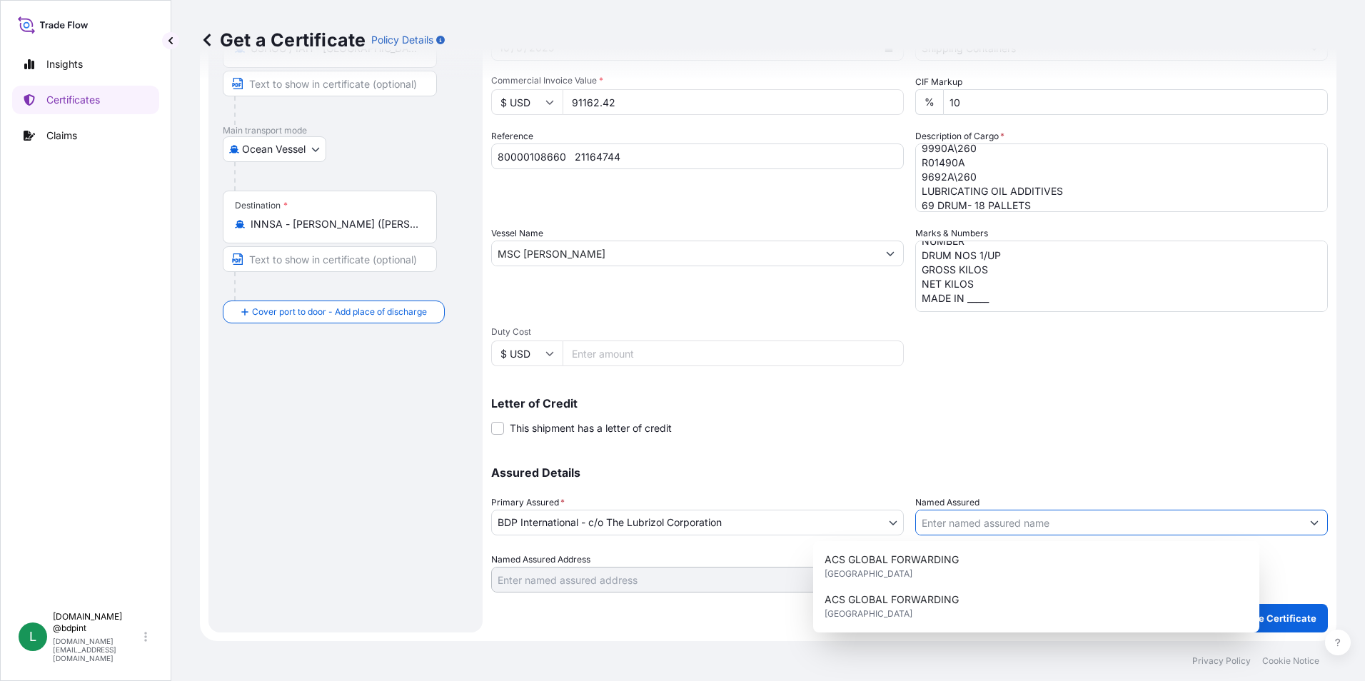
paste input "CASTROL INDIA LIMITED"
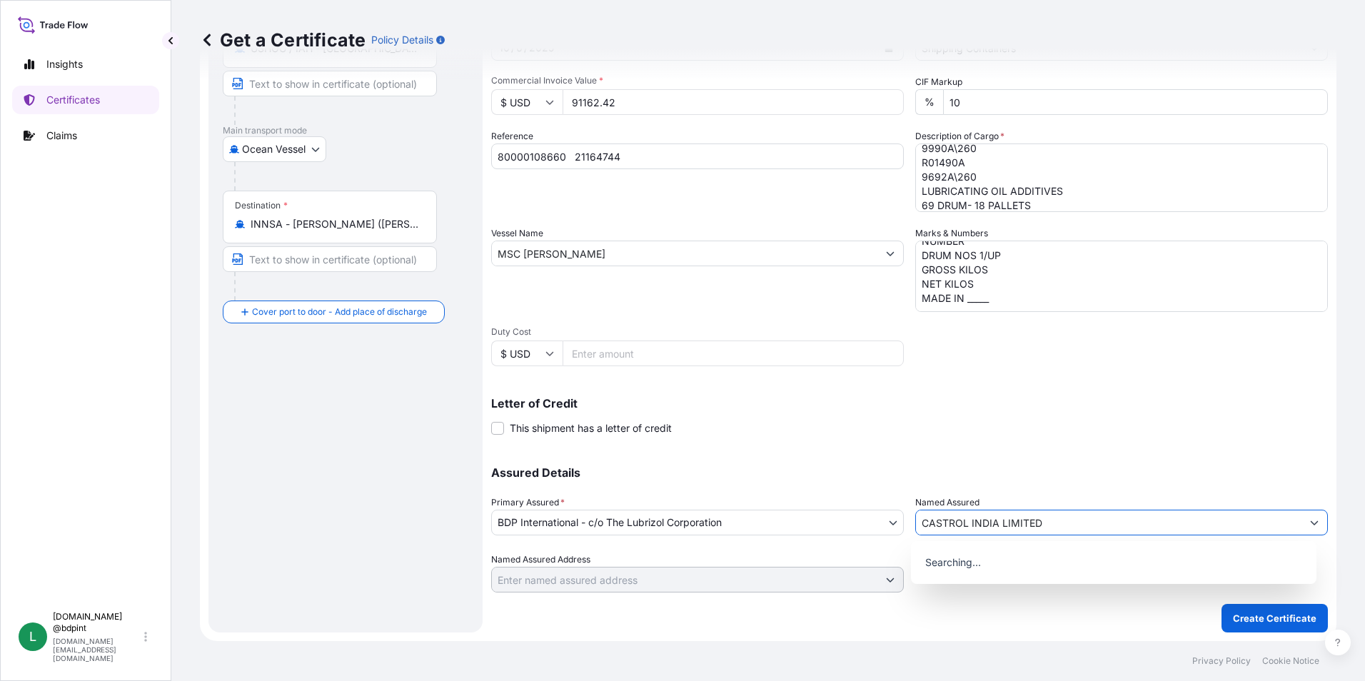
type input "CASTROL INDIA LIMITED"
click at [1021, 465] on div "Assured Details Primary Assured * BDP International - c/o The Lubrizol Corporat…" at bounding box center [909, 521] width 836 height 143
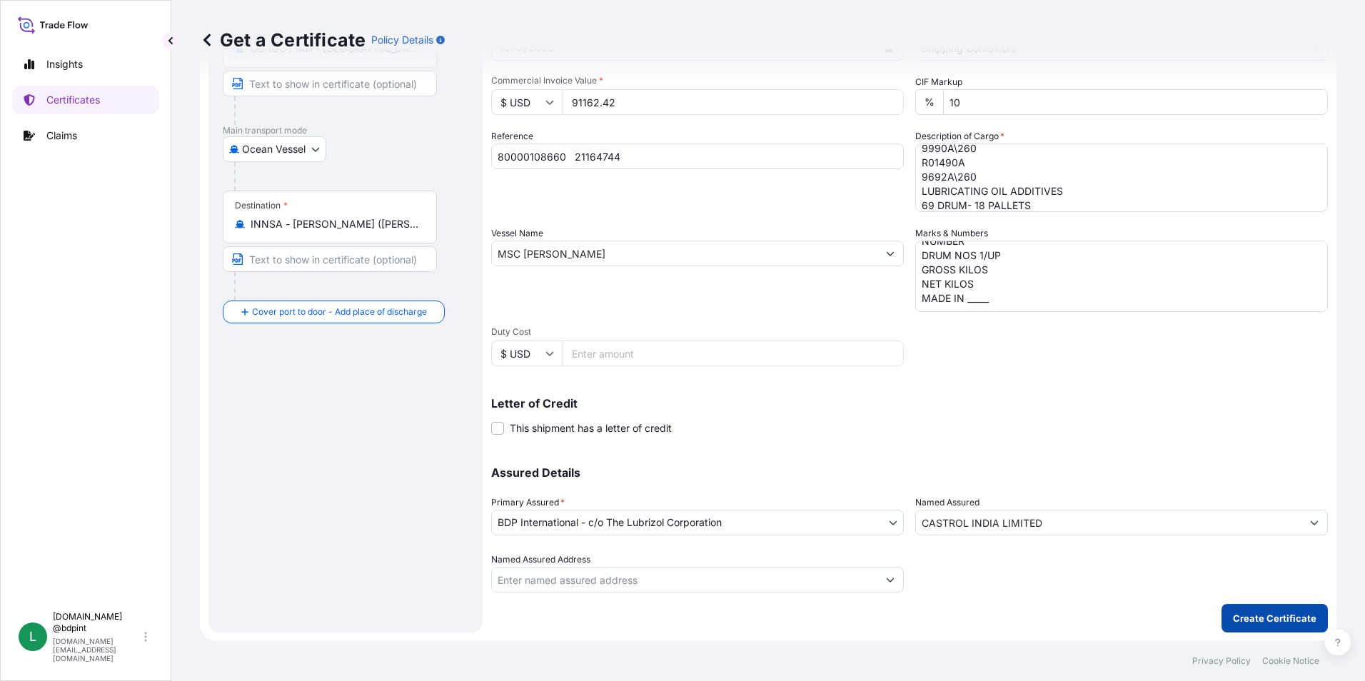
click at [1247, 617] on p "Create Certificate" at bounding box center [1275, 618] width 84 height 14
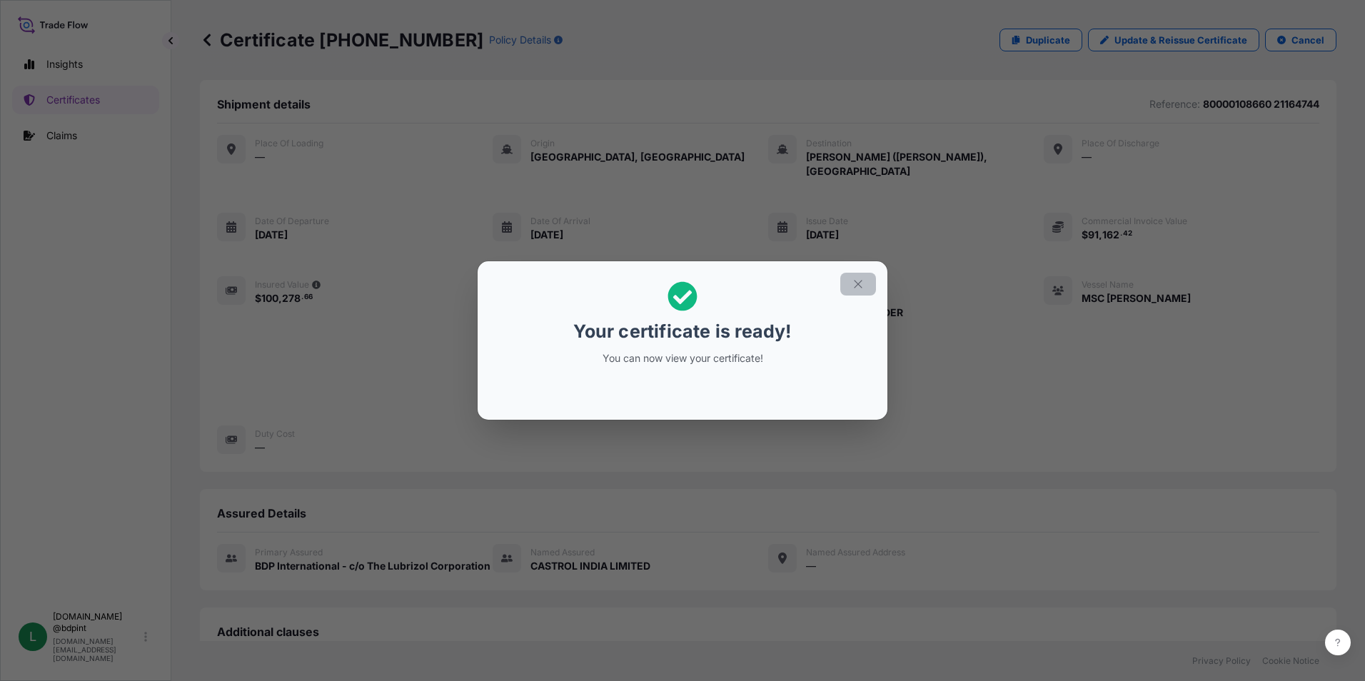
click at [851, 280] on icon "button" at bounding box center [857, 284] width 13 height 13
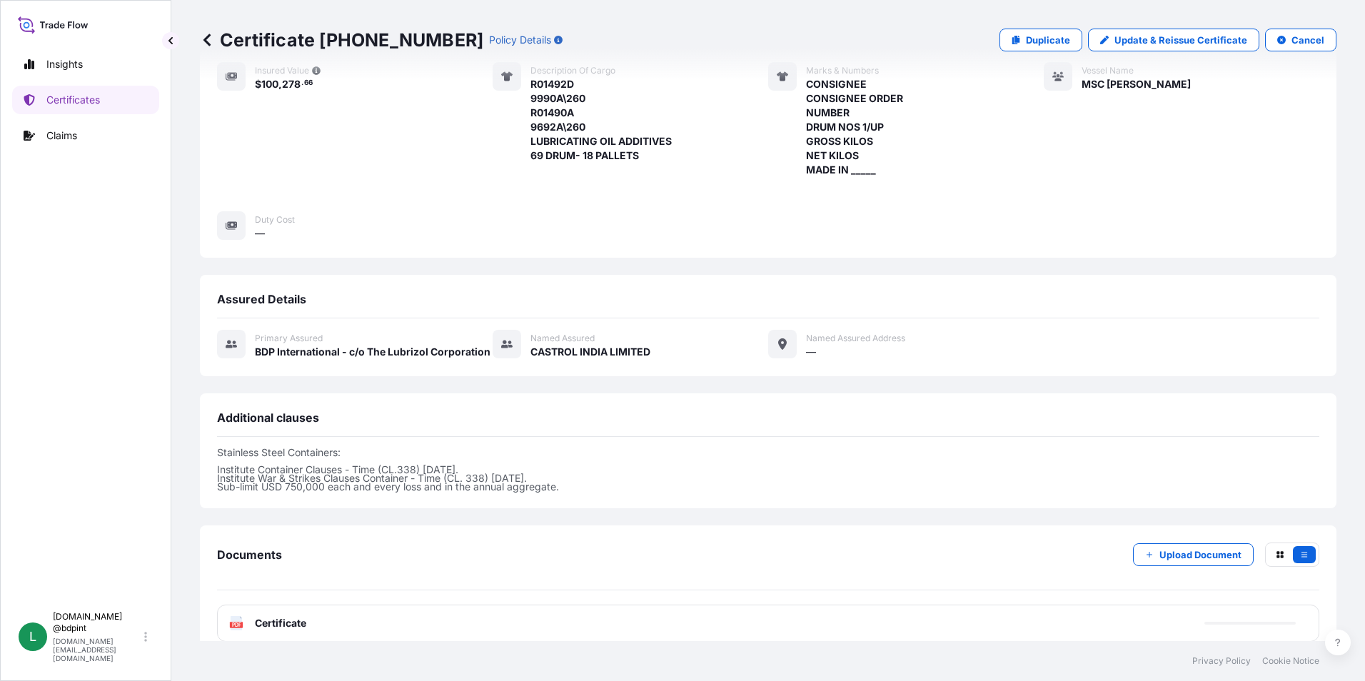
scroll to position [307, 0]
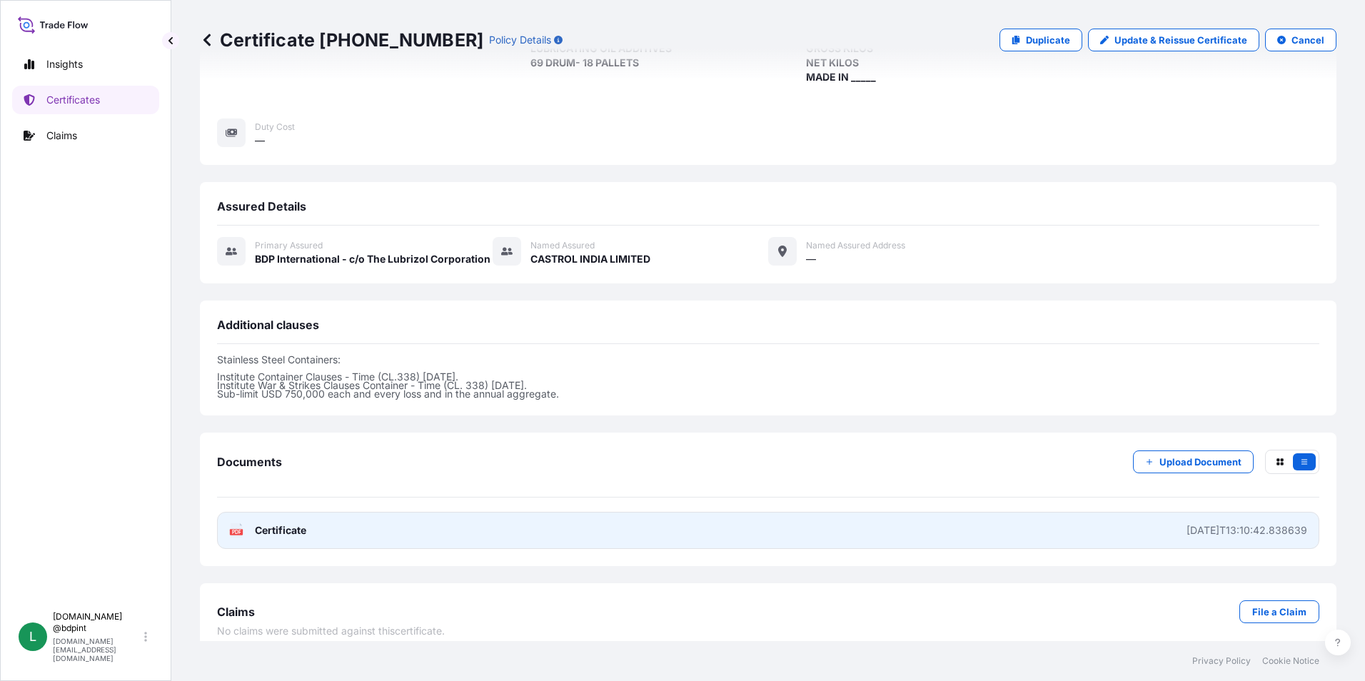
click at [749, 512] on link "PDF Certificate [DATE]T13:10:42.838639" at bounding box center [768, 530] width 1102 height 37
